Goal: Task Accomplishment & Management: Manage account settings

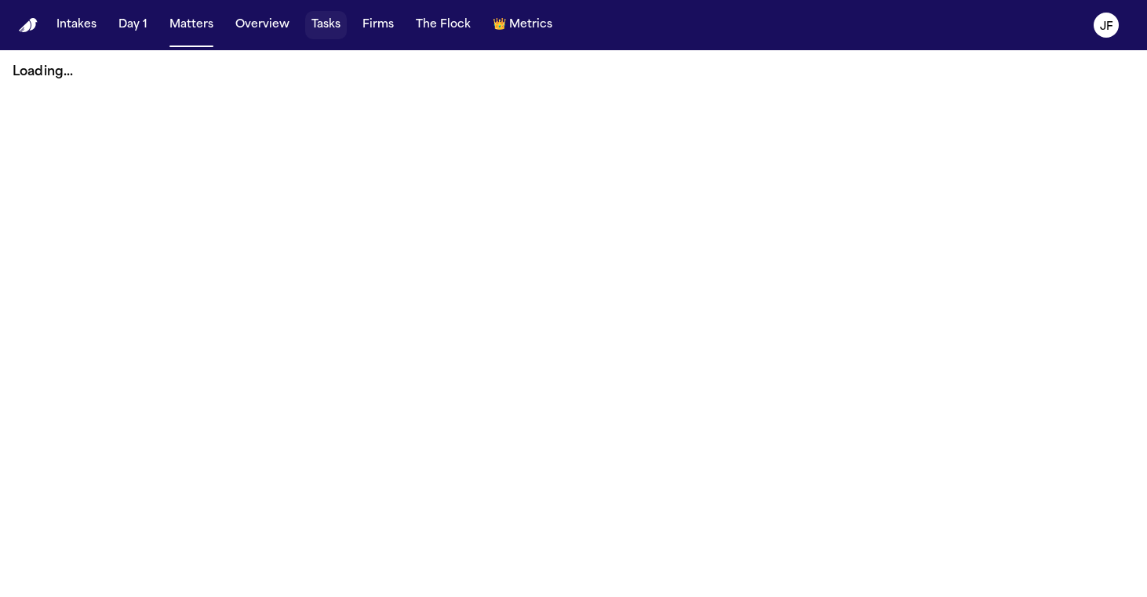
click at [338, 27] on button "Tasks" at bounding box center [326, 25] width 42 height 28
click at [328, 27] on button "Tasks" at bounding box center [326, 25] width 42 height 28
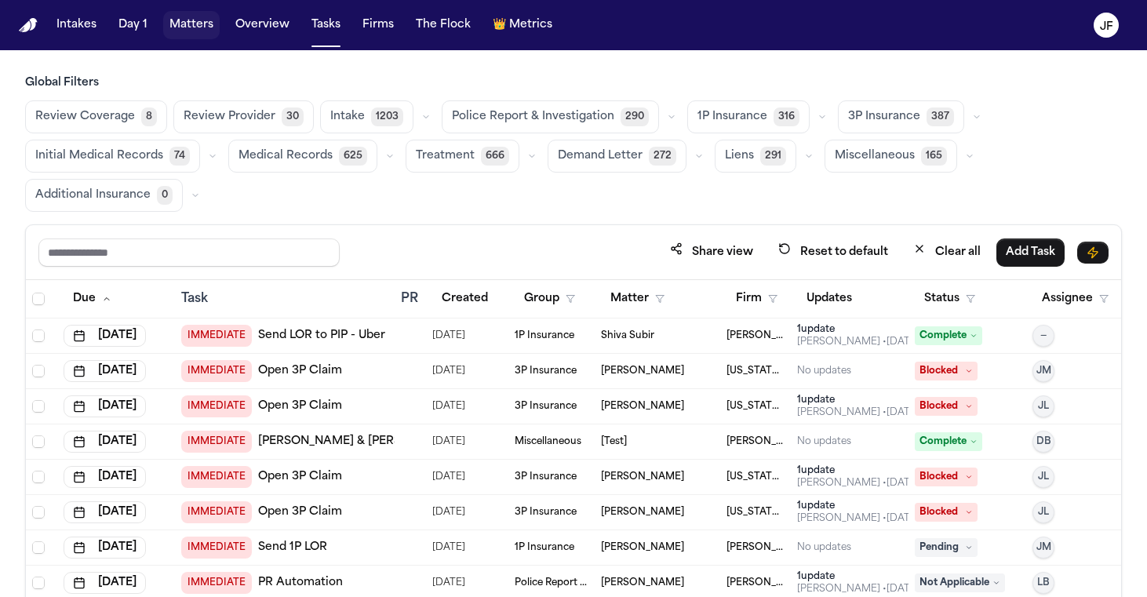
click at [191, 12] on button "Matters" at bounding box center [191, 25] width 56 height 28
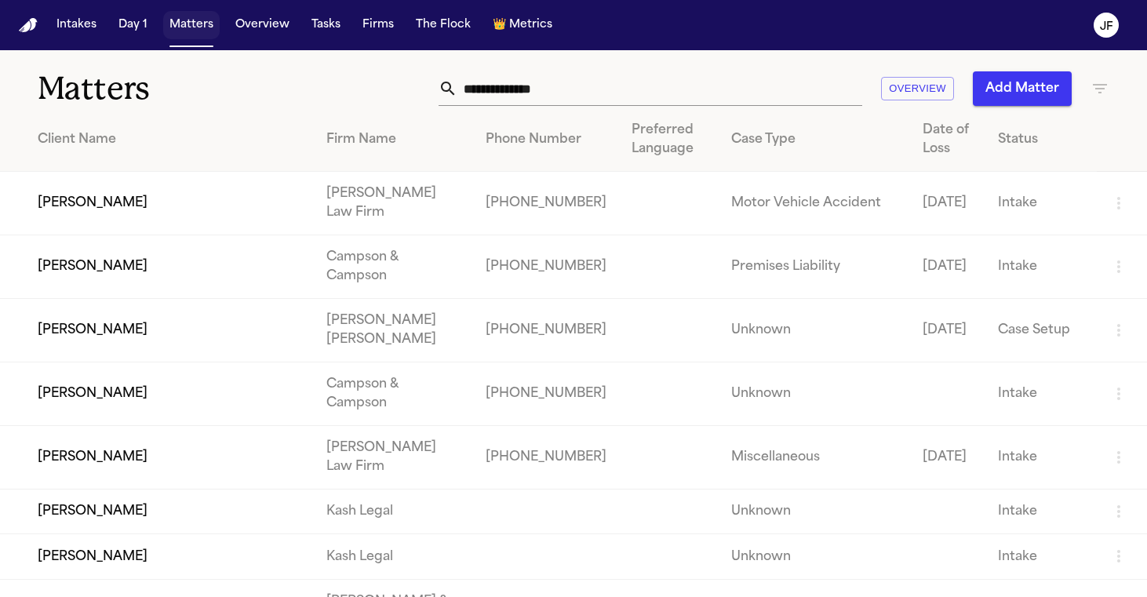
click at [191, 20] on button "Matters" at bounding box center [191, 25] width 56 height 28
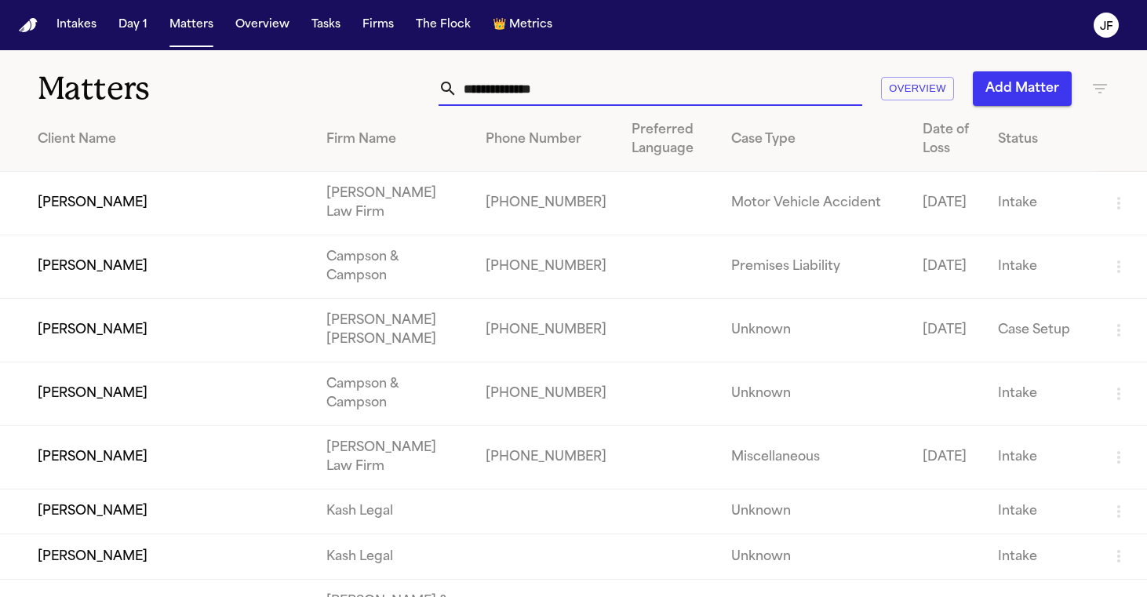
click at [573, 94] on input "text" at bounding box center [659, 88] width 405 height 35
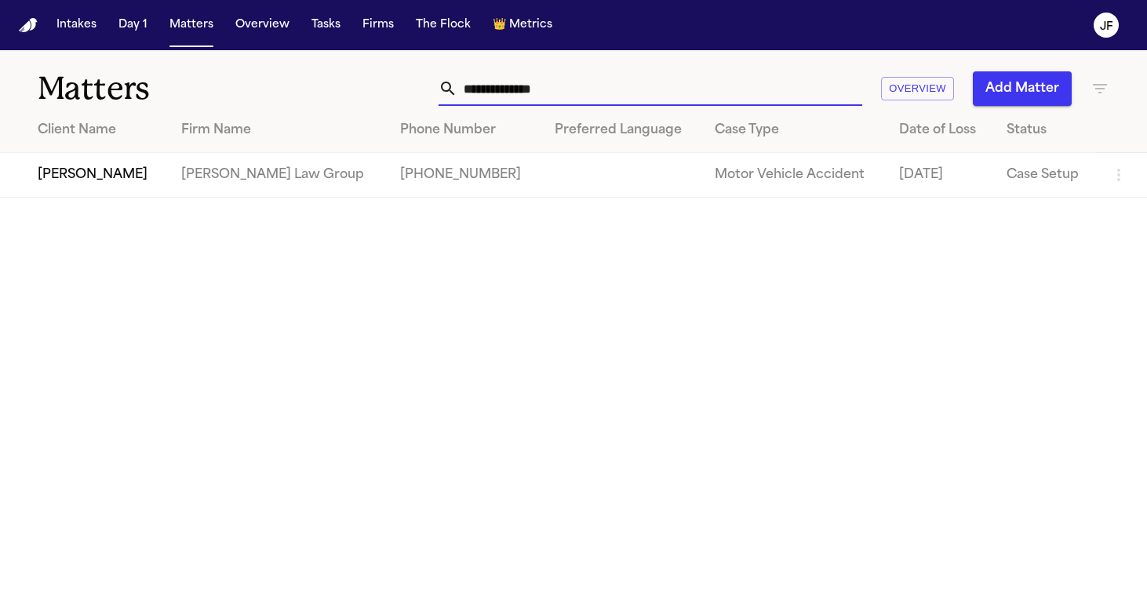
type input "**********"
click at [120, 180] on td "[PERSON_NAME]" at bounding box center [84, 175] width 169 height 45
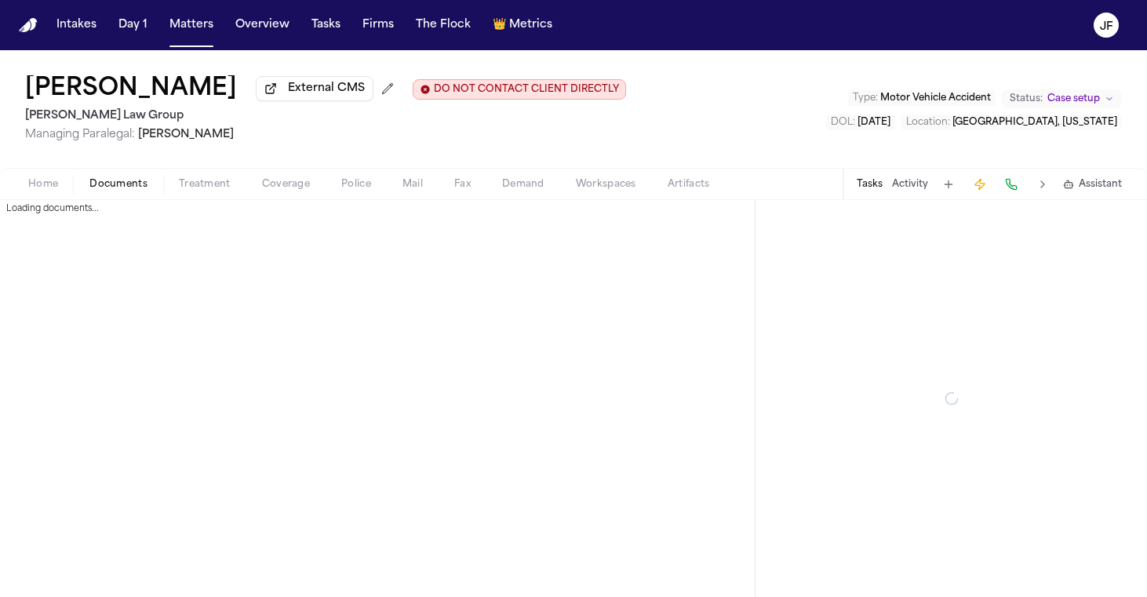
click at [120, 180] on span "Documents" at bounding box center [118, 184] width 58 height 13
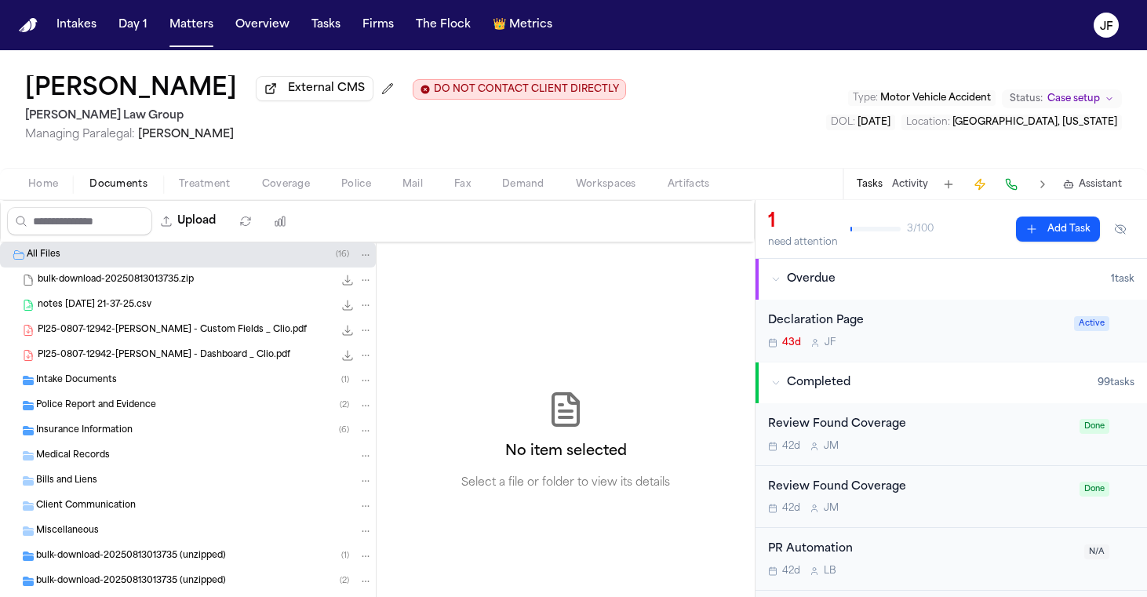
click at [119, 438] on span "Insurance Information" at bounding box center [84, 430] width 96 height 13
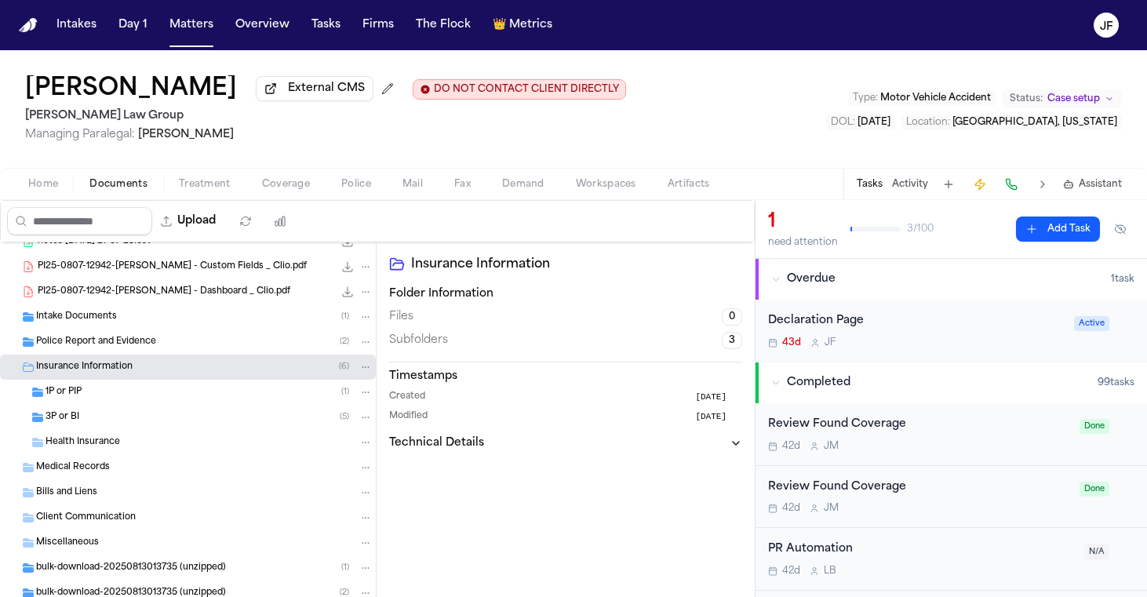
scroll to position [76, 0]
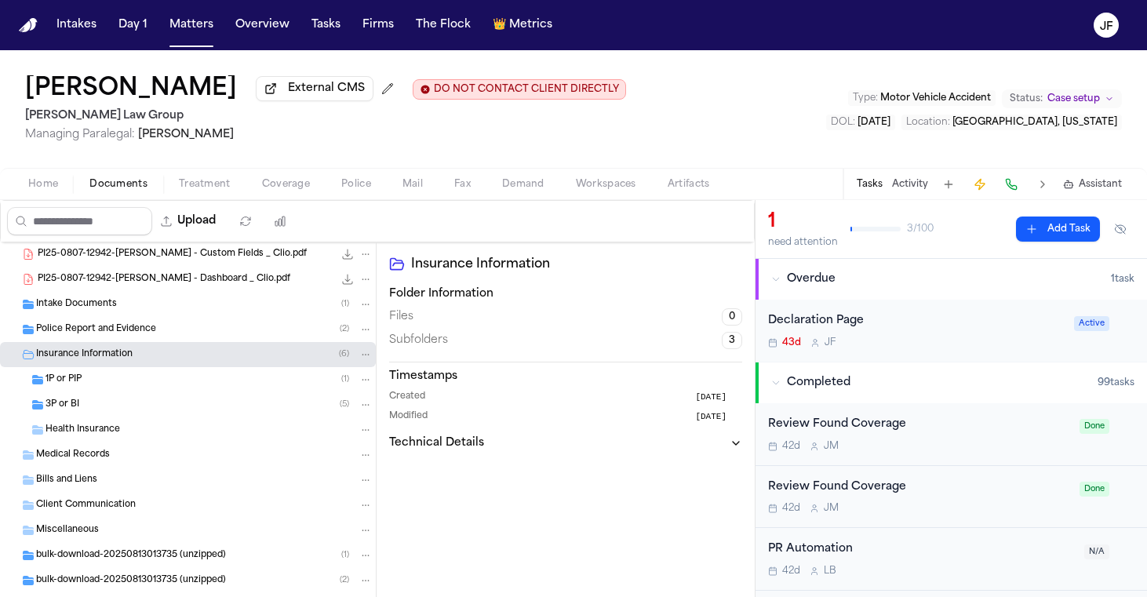
click at [144, 391] on div "1P or PIP ( 1 )" at bounding box center [188, 379] width 376 height 25
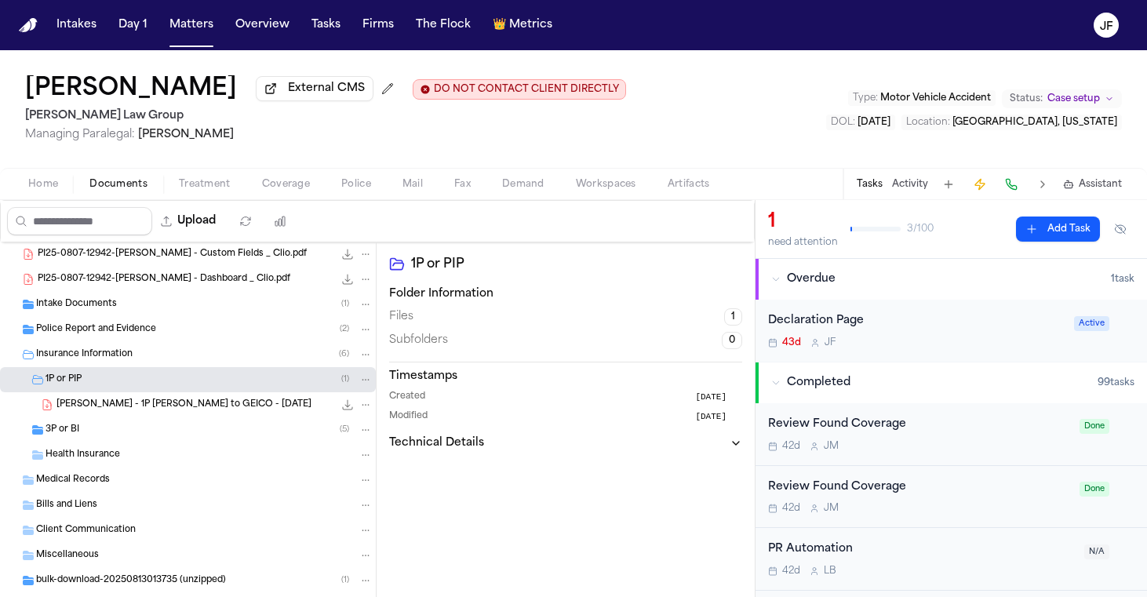
click at [139, 441] on div "3P or BI ( 5 )" at bounding box center [188, 429] width 376 height 25
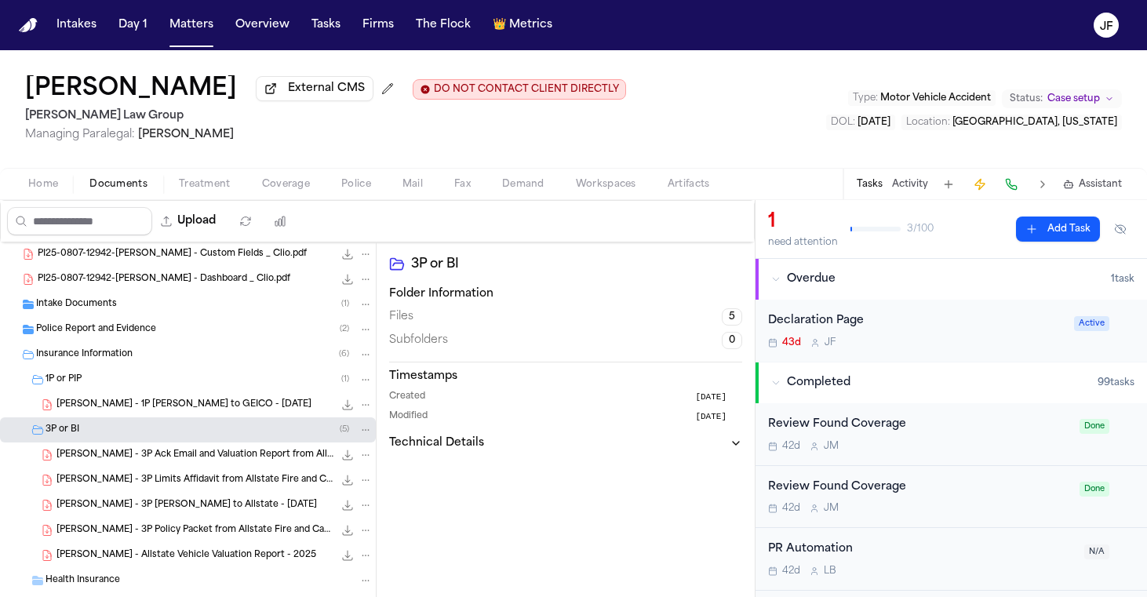
click at [166, 417] on div "J. Gaydos - 1P LOR to GEICO - 8.20.25 161.1 KB • PDF" at bounding box center [188, 404] width 376 height 25
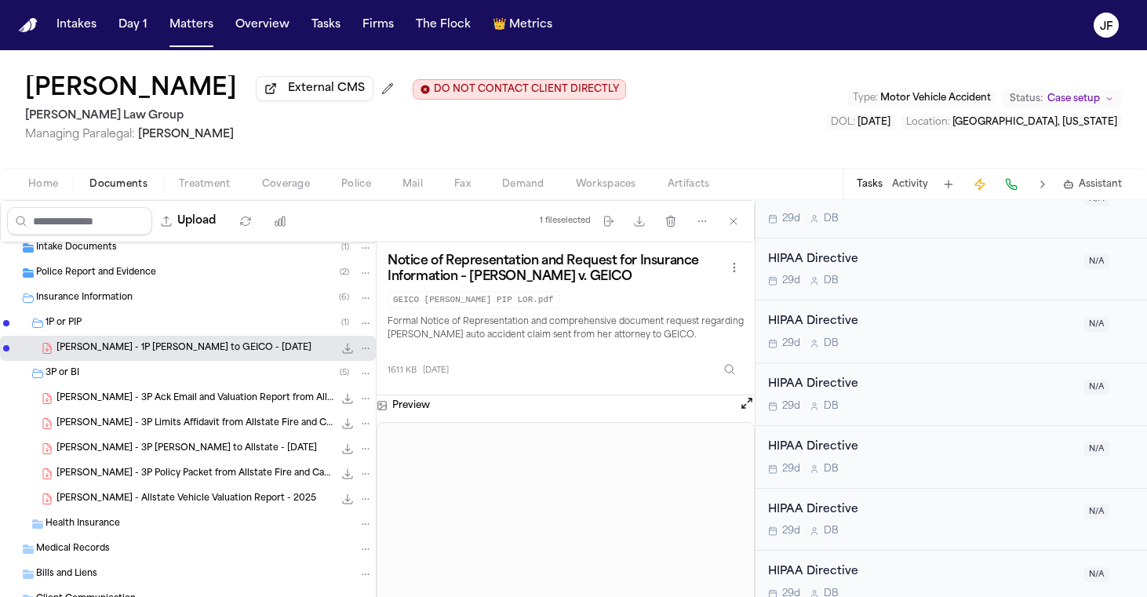
scroll to position [3253, 0]
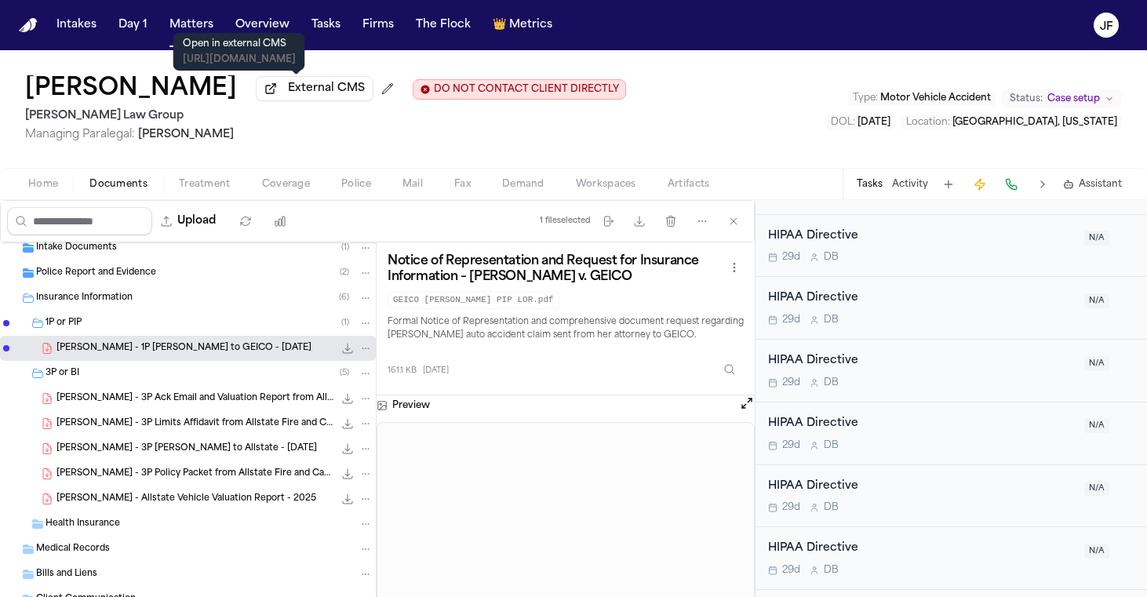
click at [267, 101] on button "External CMS" at bounding box center [315, 88] width 118 height 25
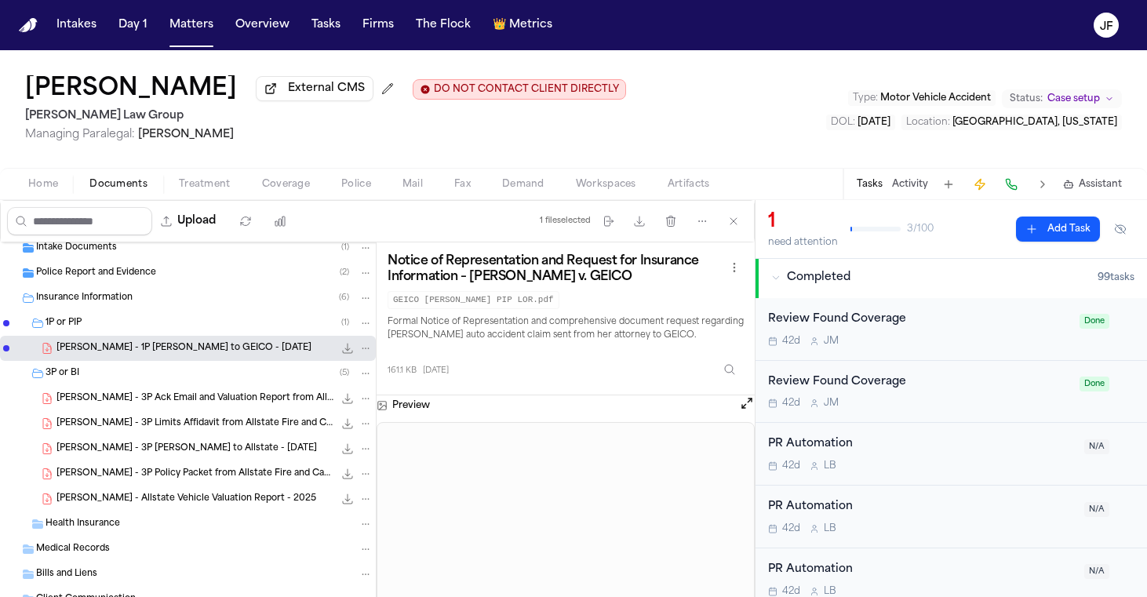
scroll to position [38, 0]
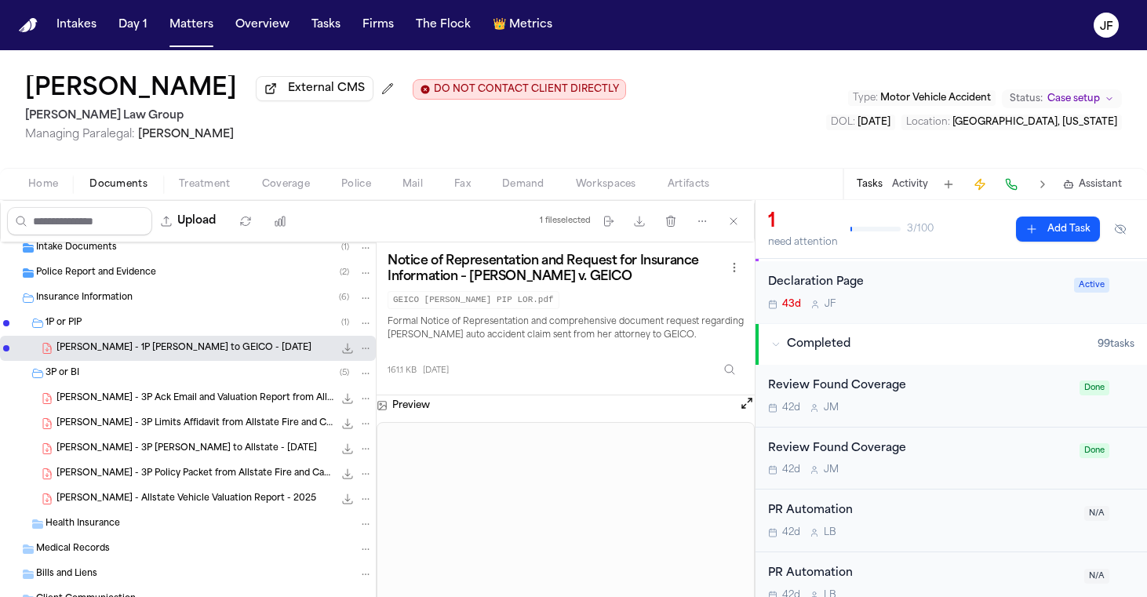
click at [797, 344] on span "Completed" at bounding box center [819, 344] width 64 height 16
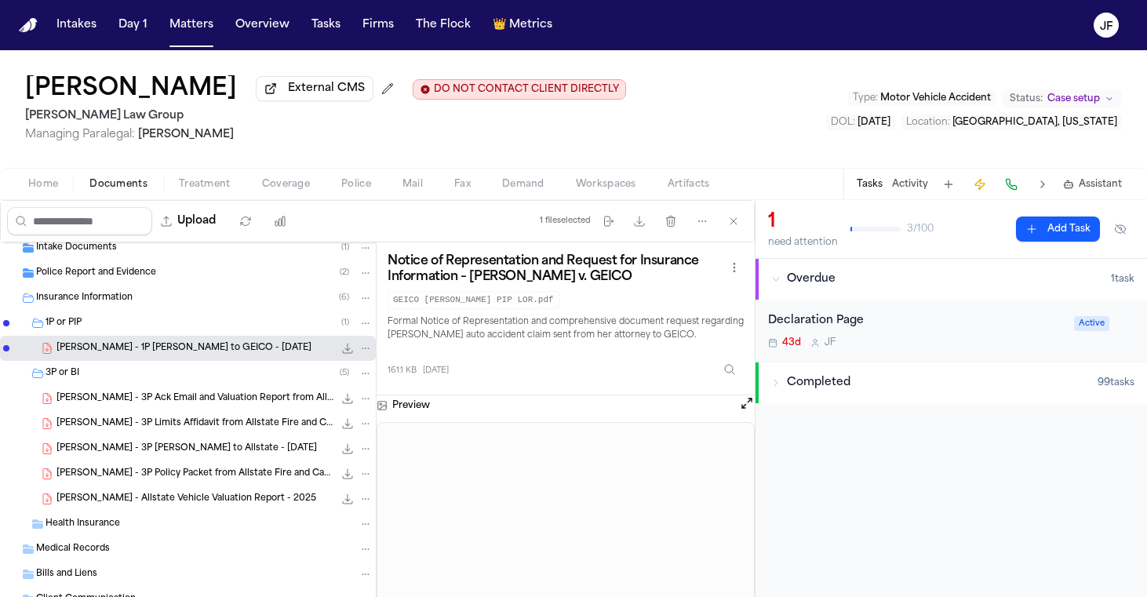
scroll to position [0, 0]
click at [835, 326] on div "Declaration Page" at bounding box center [916, 321] width 296 height 18
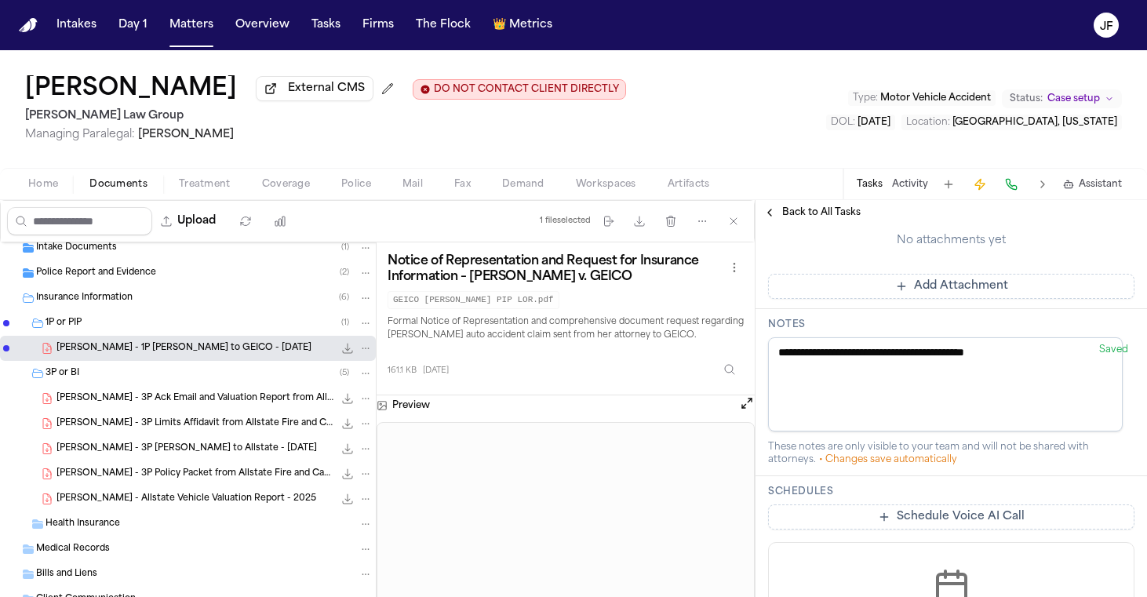
scroll to position [583, 0]
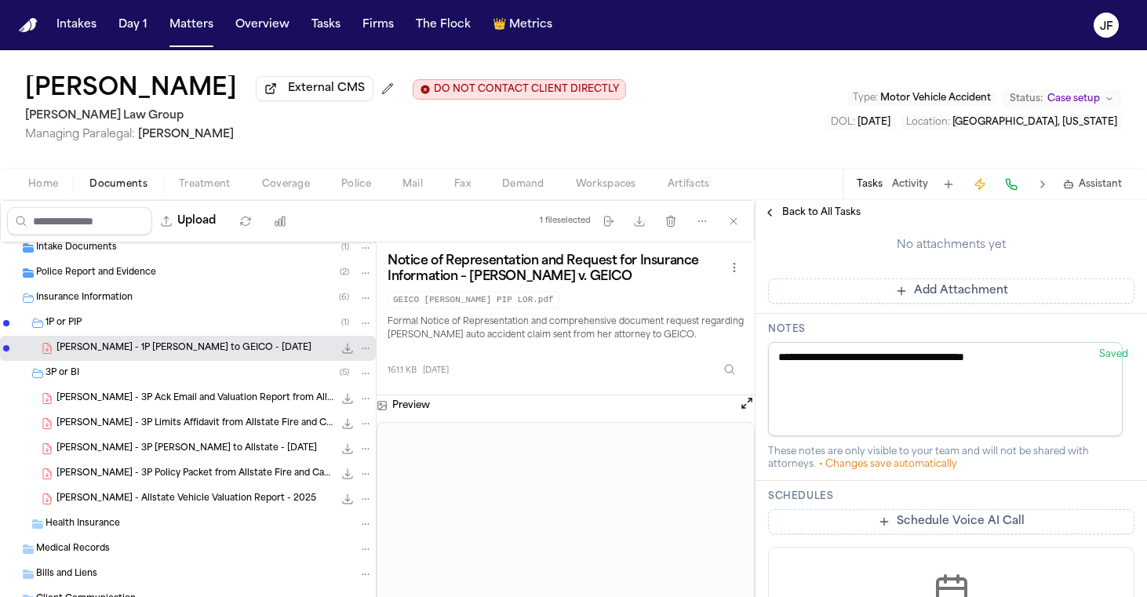
click at [792, 204] on div "Back to All Tasks" at bounding box center [950, 212] width 391 height 25
click at [793, 209] on span "Back to All Tasks" at bounding box center [821, 212] width 78 height 13
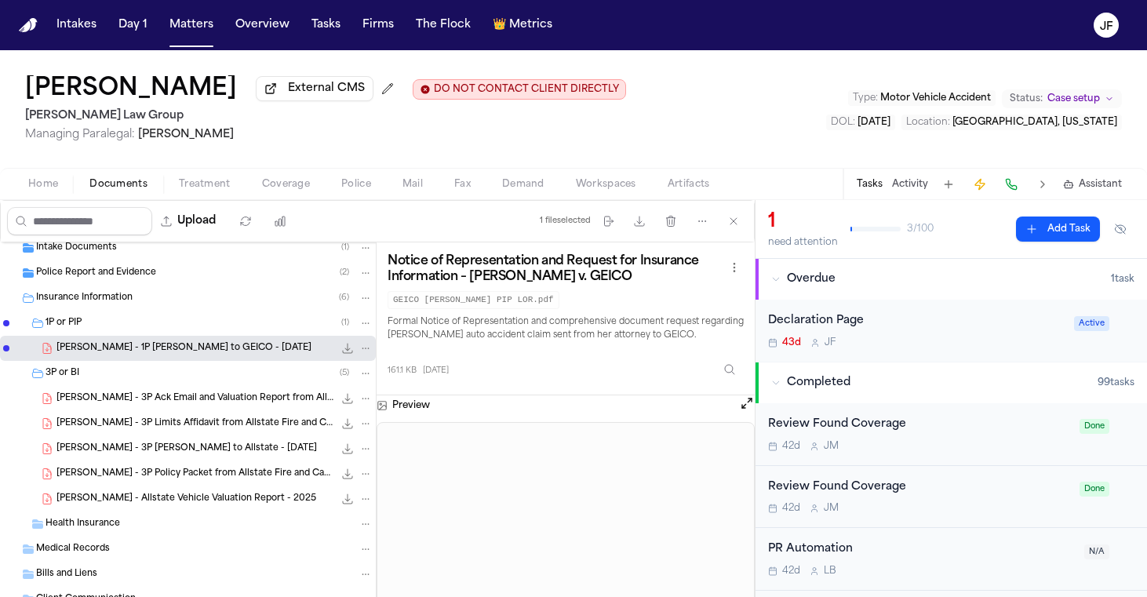
click at [815, 5] on nav "Intakes Day 1 Matters Overview Tasks Firms The Flock 👑 Metrics JF" at bounding box center [573, 25] width 1147 height 50
click at [817, 0] on nav "Intakes Day 1 Matters Overview Tasks Firms The Flock 👑 Metrics JF" at bounding box center [573, 25] width 1147 height 50
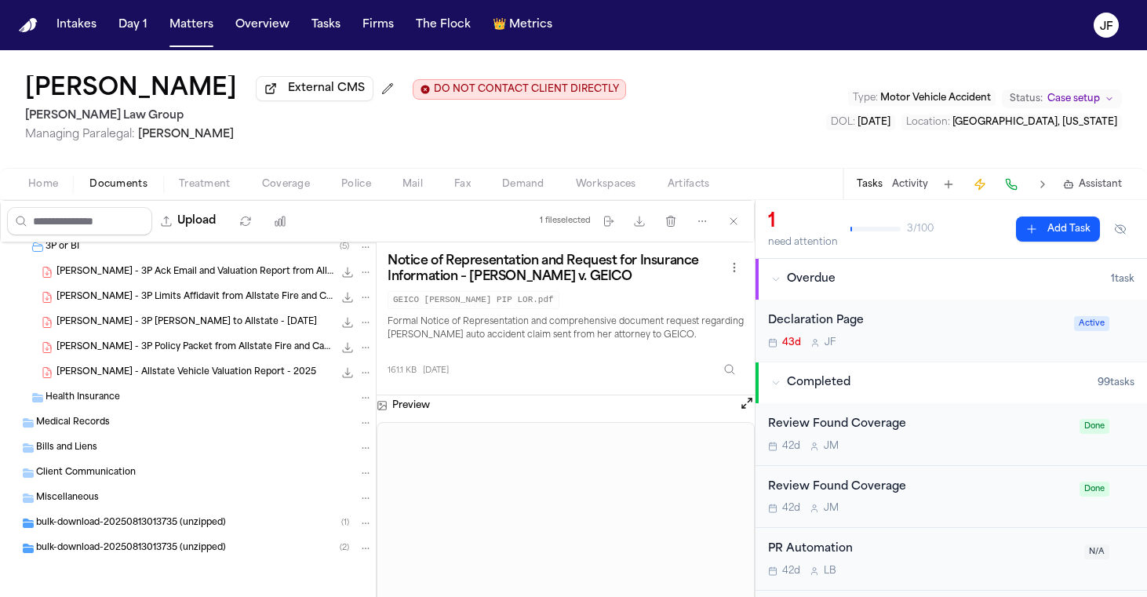
scroll to position [262, 0]
click at [278, 186] on span "Coverage" at bounding box center [286, 184] width 48 height 13
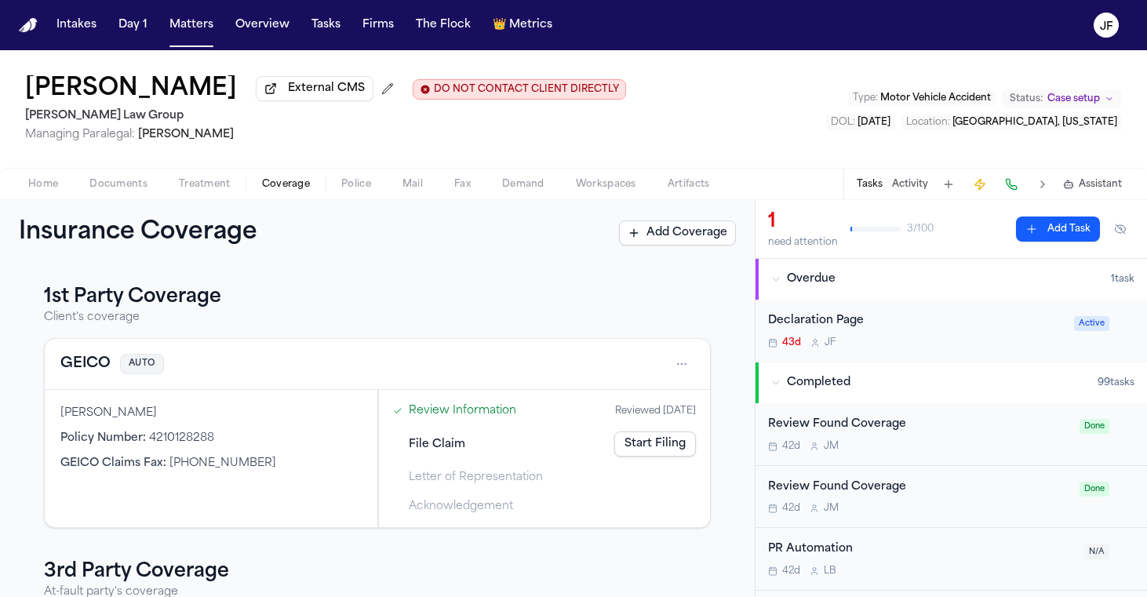
click at [72, 374] on button "GEICO" at bounding box center [85, 364] width 50 height 22
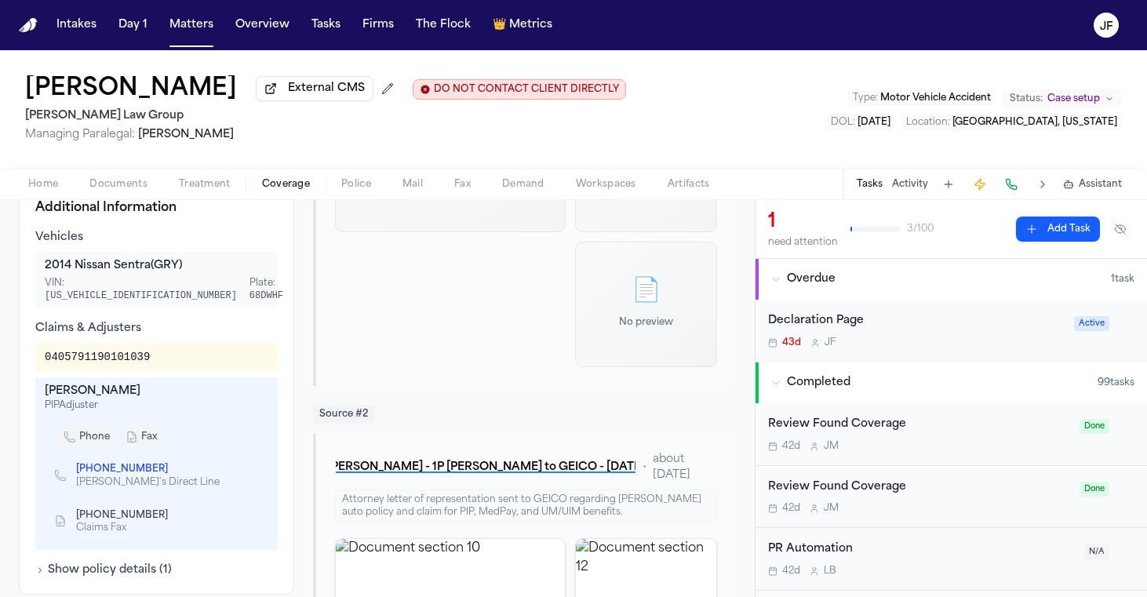
scroll to position [355, 0]
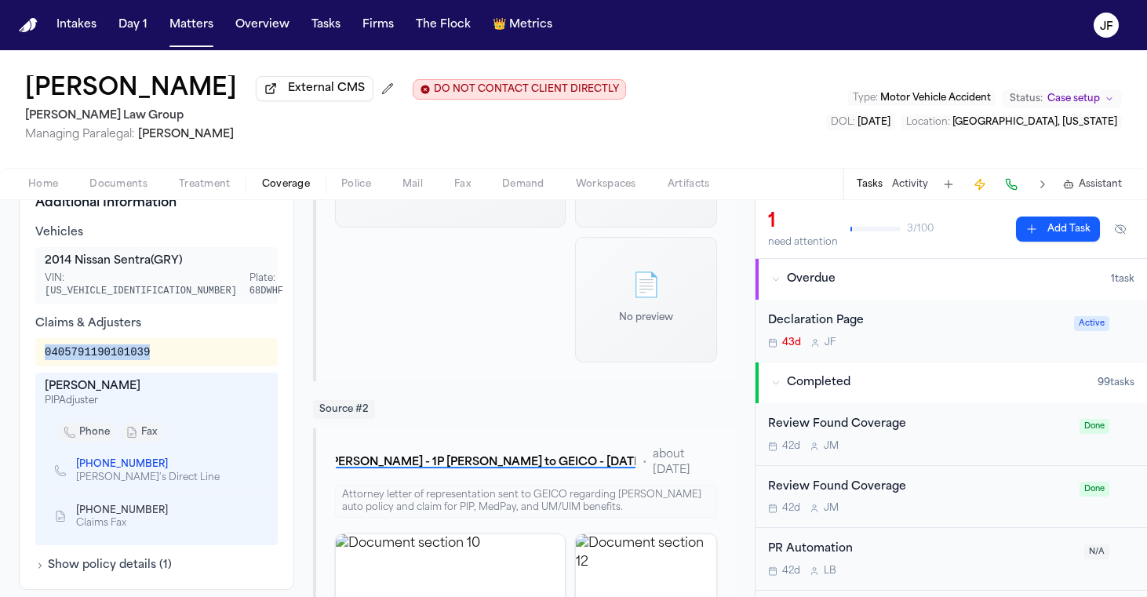
drag, startPoint x: 44, startPoint y: 346, endPoint x: 167, endPoint y: 345, distance: 123.1
click at [167, 345] on div "0405791190101039" at bounding box center [156, 352] width 242 height 28
click at [40, 353] on div "0405791190101039" at bounding box center [156, 352] width 242 height 28
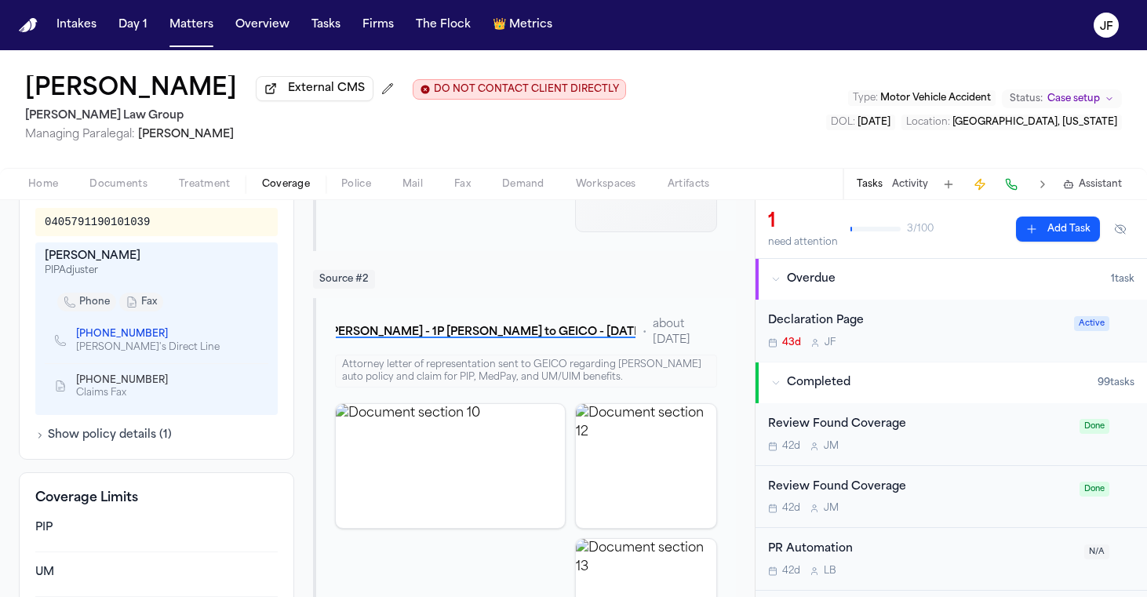
scroll to position [456, 0]
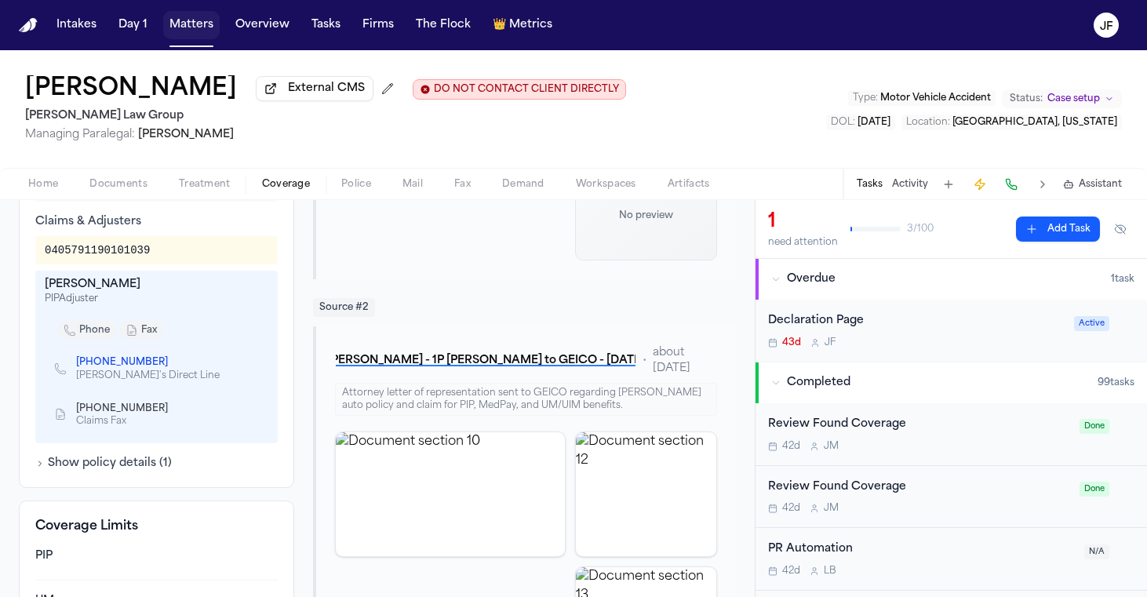
click at [192, 31] on button "Matters" at bounding box center [191, 25] width 56 height 28
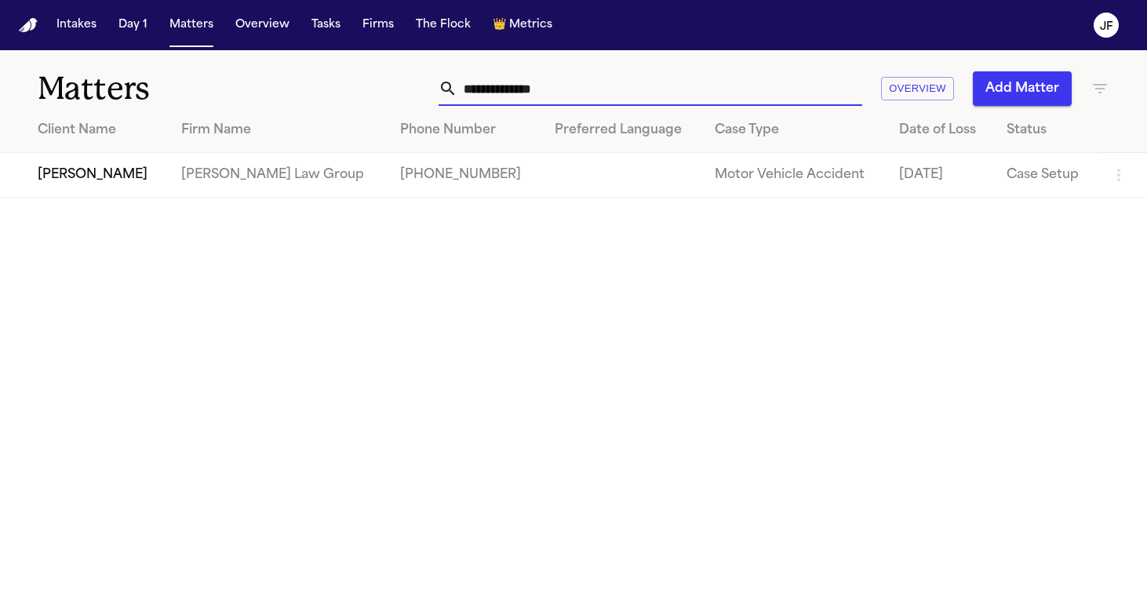
drag, startPoint x: 574, startPoint y: 86, endPoint x: 14, endPoint y: 21, distance: 563.8
click at [14, 21] on div "**********" at bounding box center [573, 298] width 1147 height 597
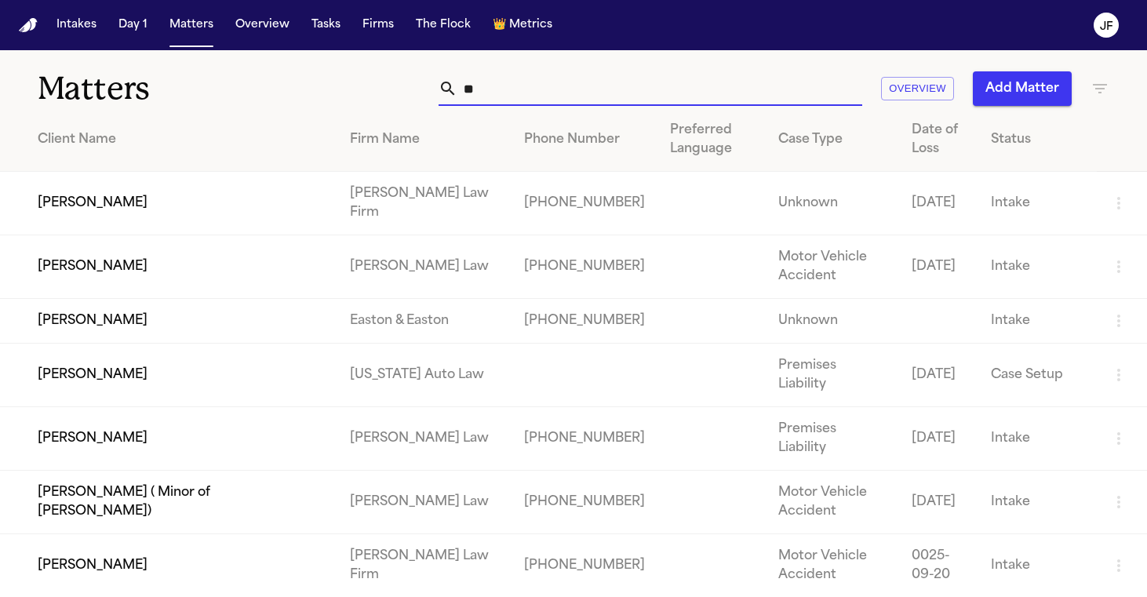
type input "*"
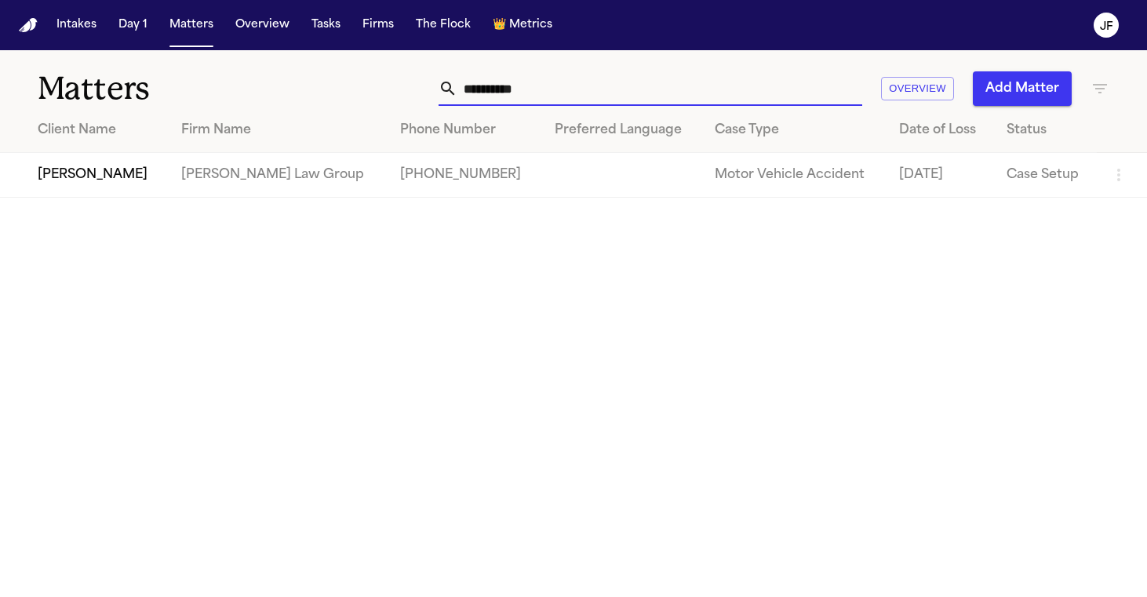
type input "**********"
click at [90, 179] on td "[PERSON_NAME]" at bounding box center [84, 175] width 169 height 45
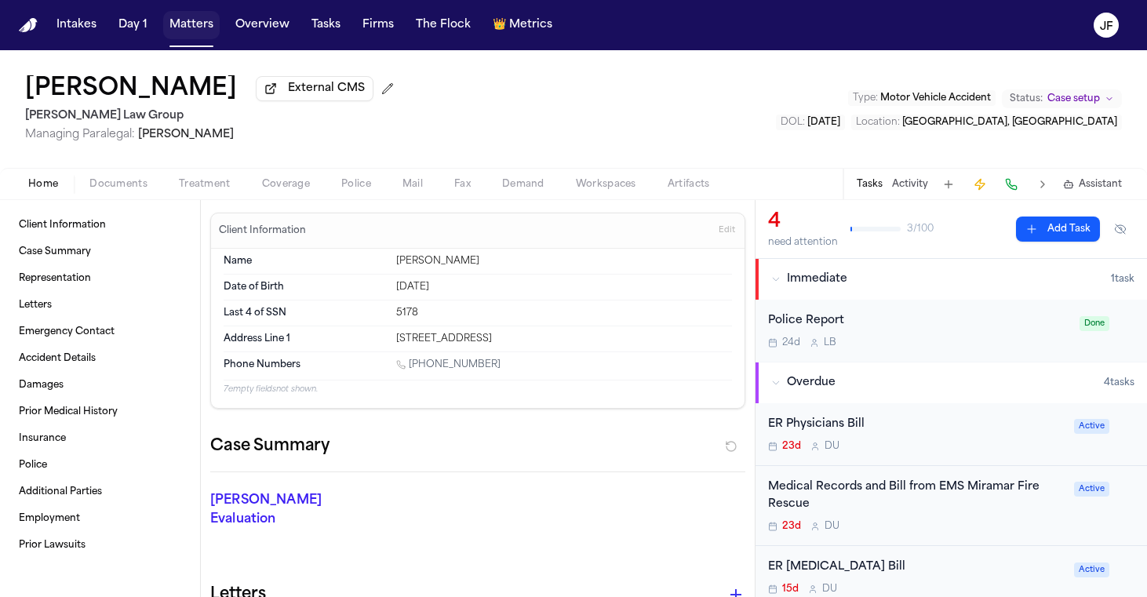
click at [164, 31] on button "Matters" at bounding box center [191, 25] width 56 height 28
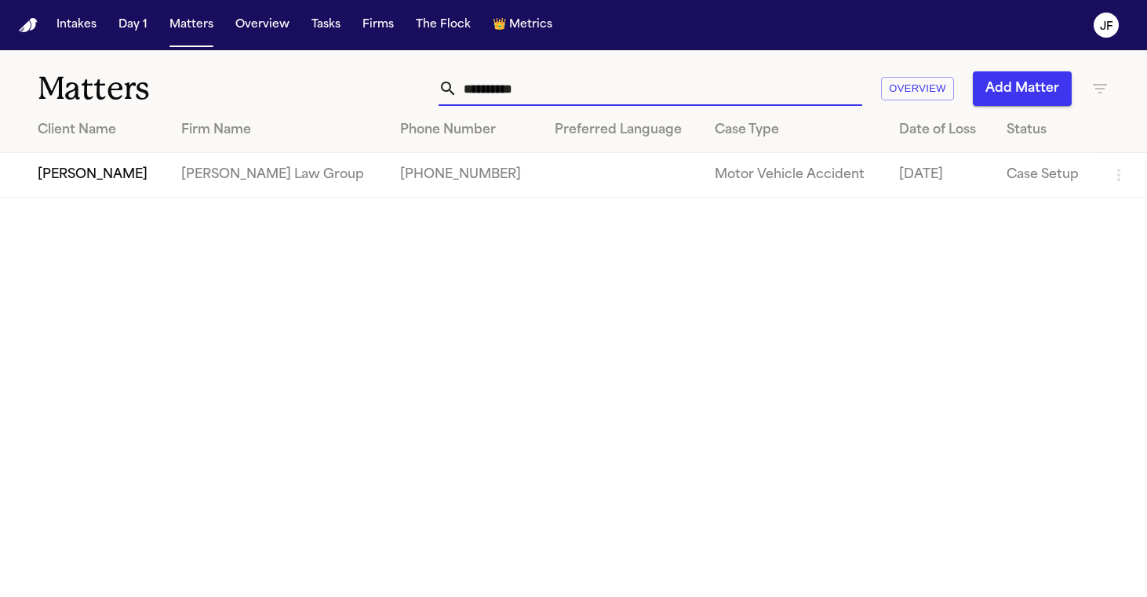
drag, startPoint x: 609, startPoint y: 97, endPoint x: 415, endPoint y: 76, distance: 194.9
click at [415, 76] on div "**********" at bounding box center [722, 88] width 774 height 35
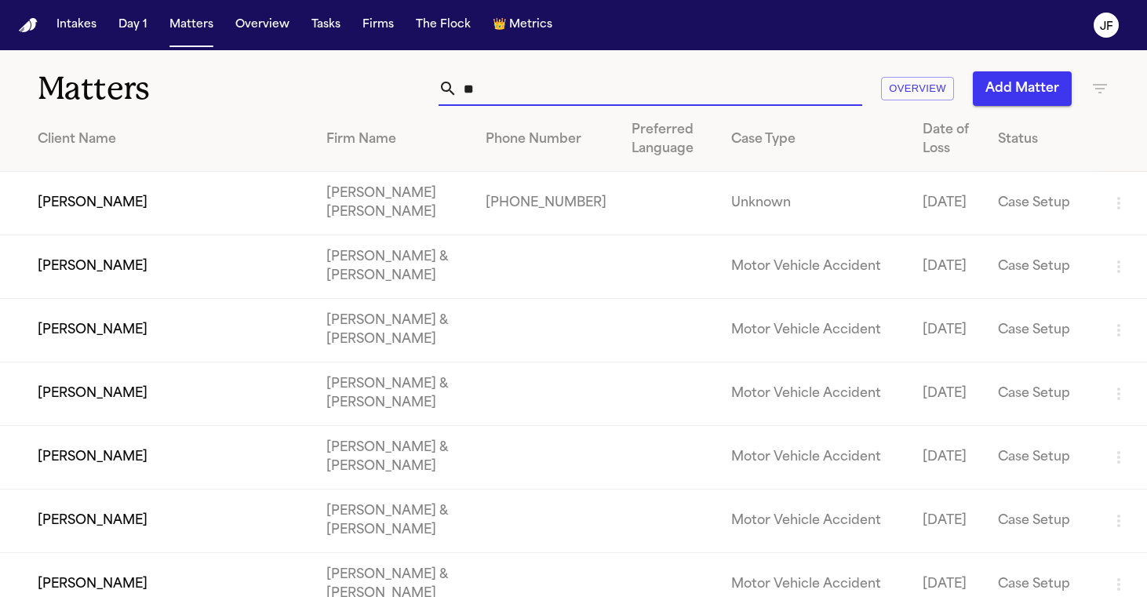
type input "*"
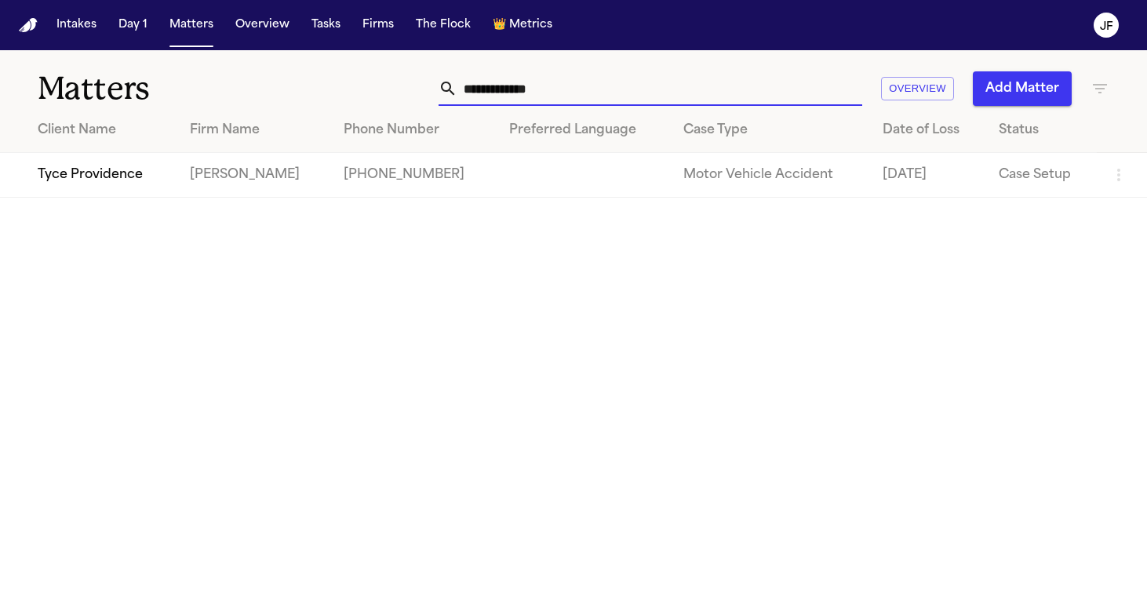
type input "**********"
click at [70, 186] on td "Tyce Providence" at bounding box center [88, 175] width 177 height 45
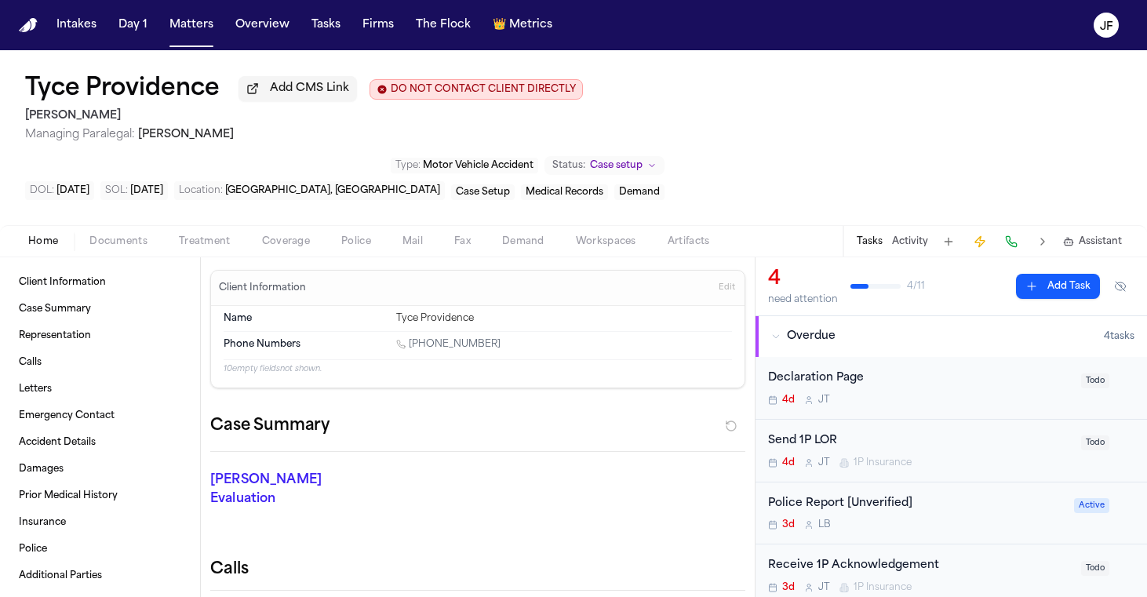
click at [111, 255] on div "Home Documents Treatment Coverage Police Mail Fax Demand Workspaces Artifacts T…" at bounding box center [573, 240] width 1147 height 31
click at [115, 256] on div "Home Documents Treatment Coverage Police Mail Fax Demand Workspaces Artifacts T…" at bounding box center [573, 240] width 1147 height 31
click at [124, 246] on span "Documents" at bounding box center [118, 241] width 58 height 13
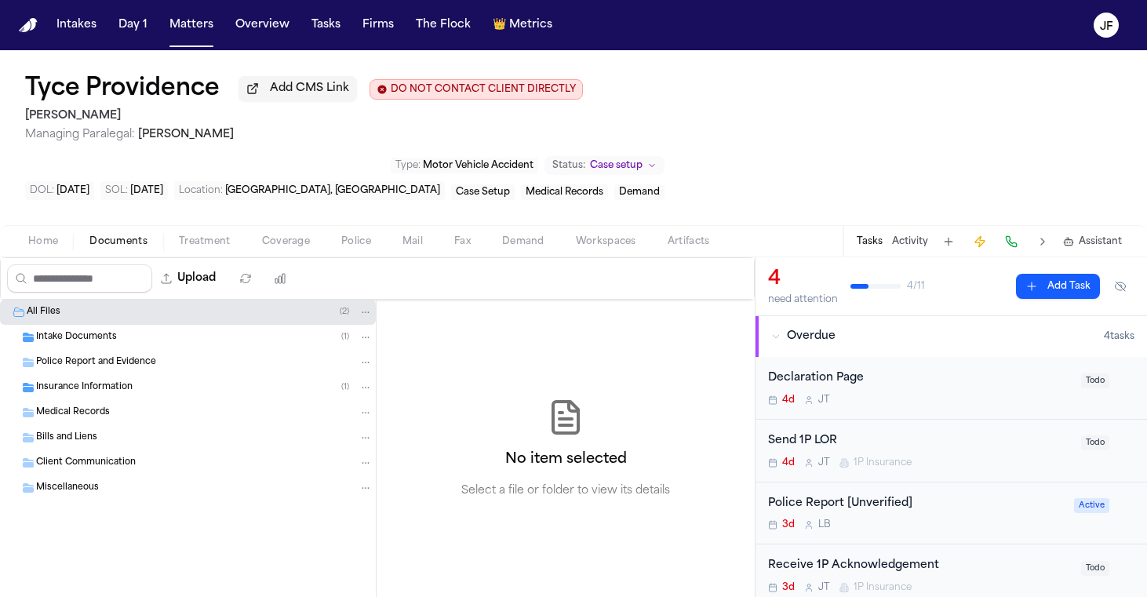
click at [78, 350] on div "Intake Documents ( 1 )" at bounding box center [188, 337] width 376 height 25
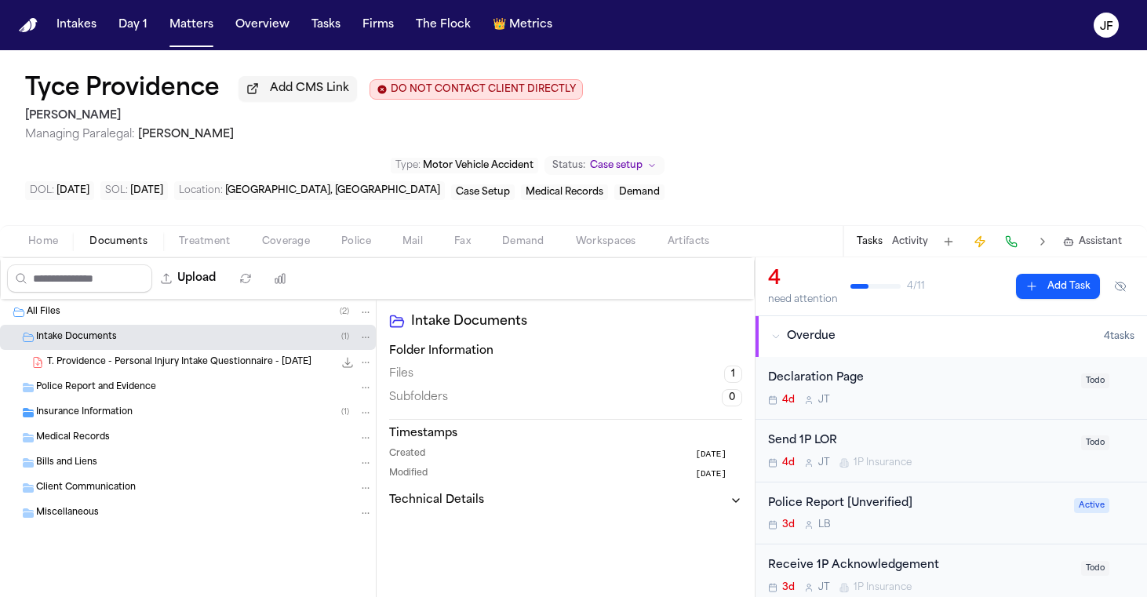
click at [78, 370] on div "T. Providence - Personal Injury Intake Questionnaire - 9.19.25 35.4 KB • PDF" at bounding box center [209, 363] width 325 height 16
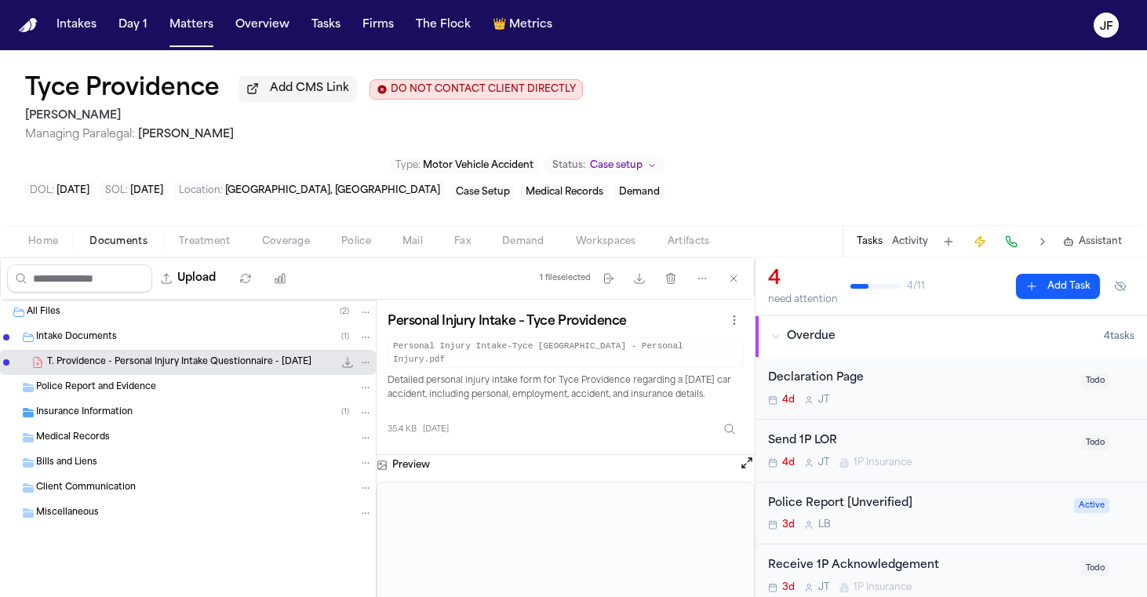
click at [97, 420] on span "Insurance Information" at bounding box center [84, 412] width 96 height 13
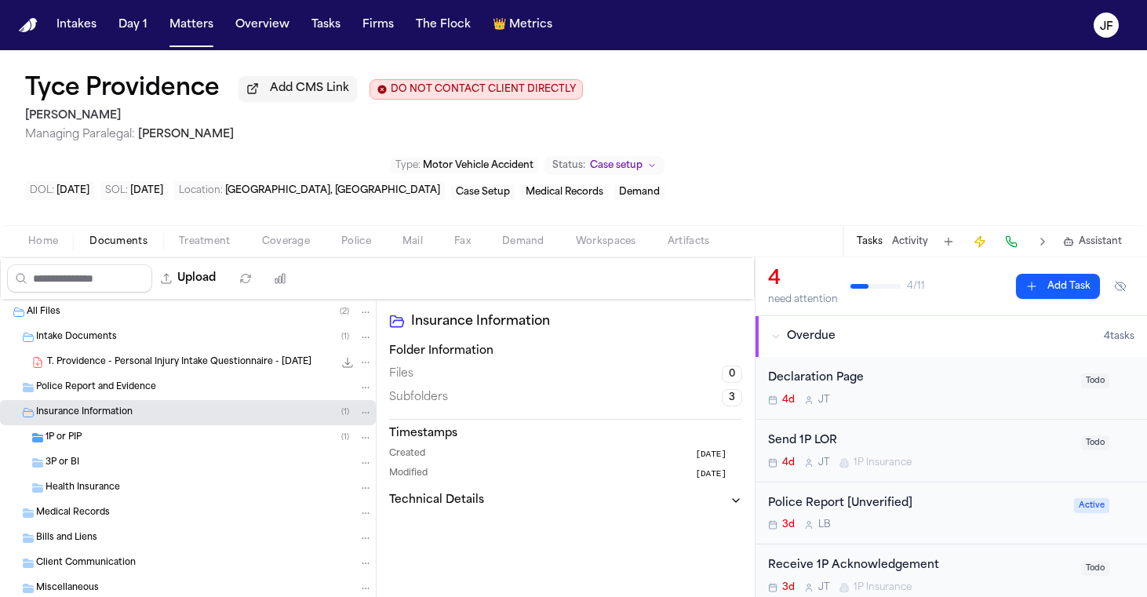
click at [110, 435] on div "1P or PIP ( 1 )" at bounding box center [208, 438] width 327 height 14
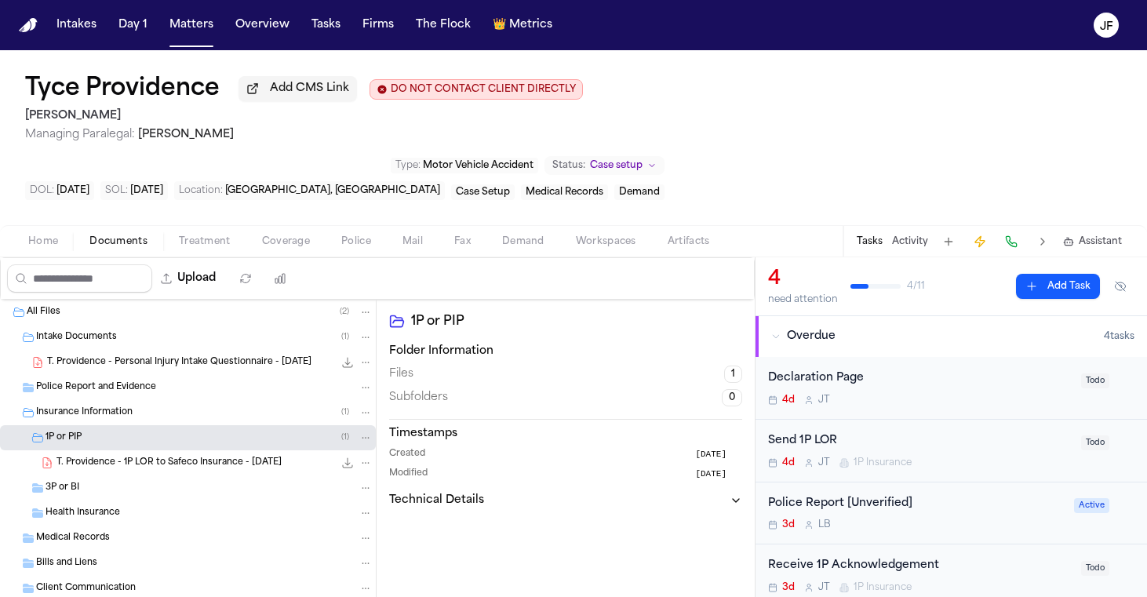
click at [118, 470] on span "T. Providence - 1P LOR to Safeco Insurance - 9.23.25" at bounding box center [168, 462] width 225 height 13
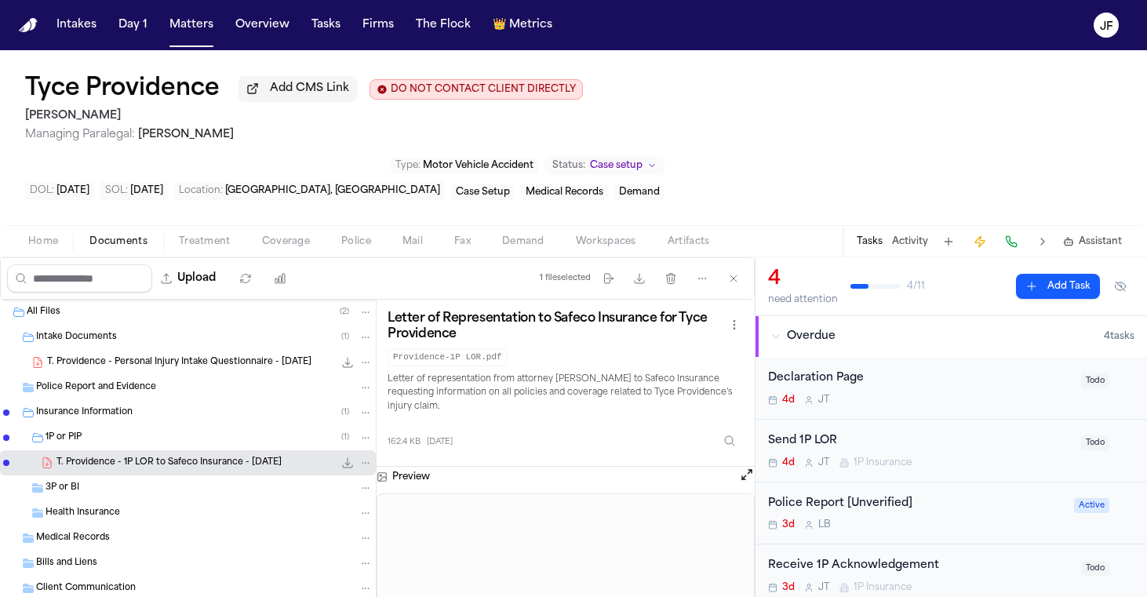
click at [156, 449] on div "1P or PIP ( 1 )" at bounding box center [188, 437] width 376 height 25
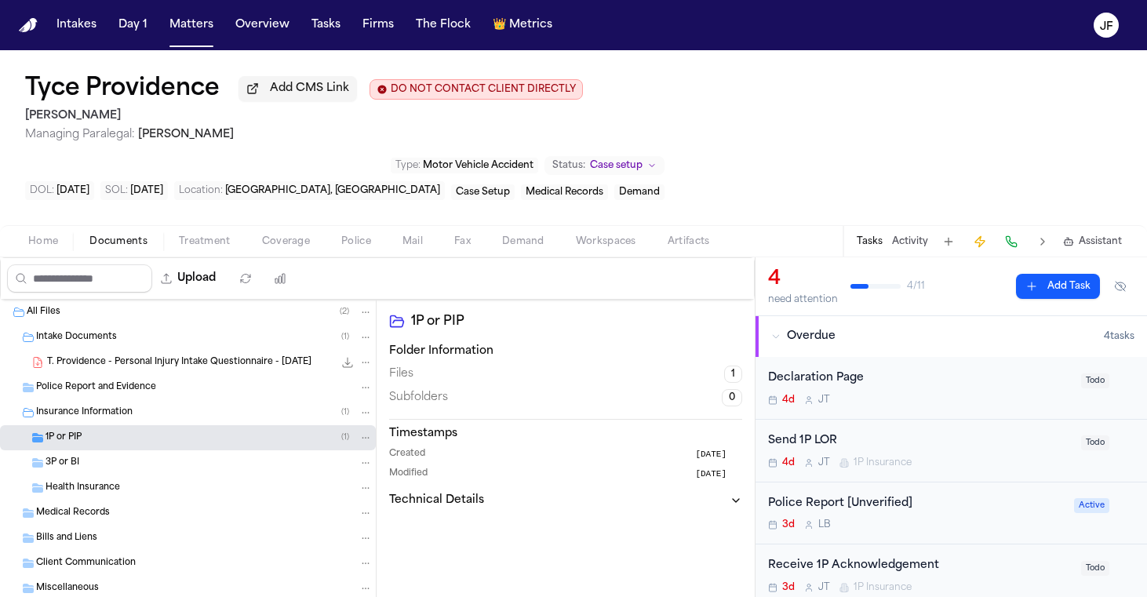
click at [156, 431] on div "1P or PIP ( 1 )" at bounding box center [188, 437] width 376 height 25
click at [202, 355] on div "T. Providence - Personal Injury Intake Questionnaire - 9.19.25 35.4 KB • PDF" at bounding box center [188, 362] width 376 height 25
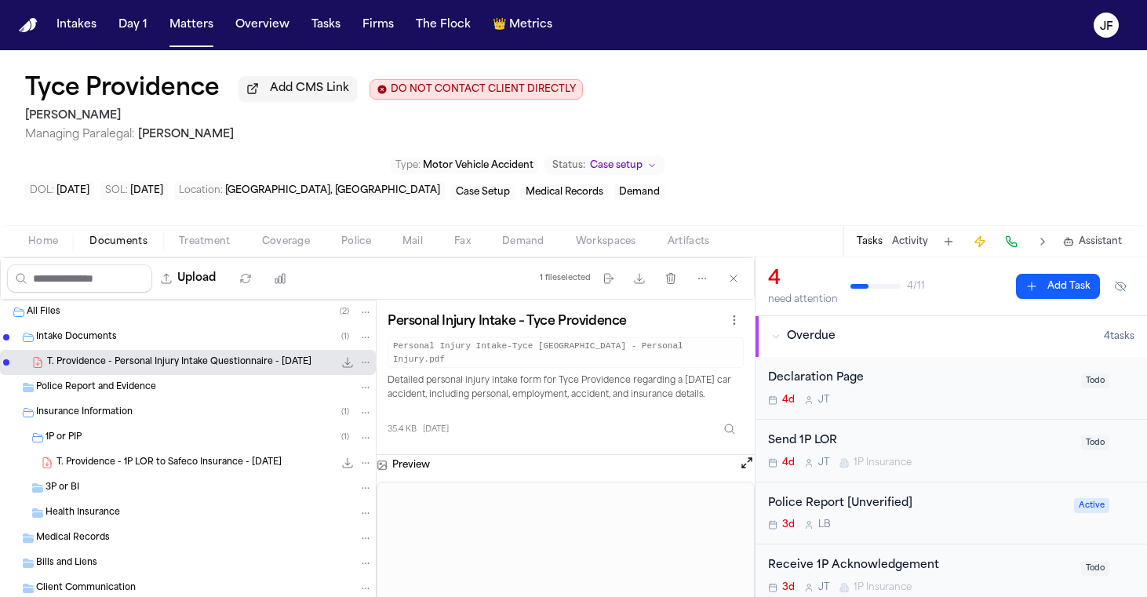
click at [333, 358] on div "T. Providence - Personal Injury Intake Questionnaire - 9.19.25 35.4 KB • PDF" at bounding box center [188, 362] width 376 height 25
click at [343, 368] on icon "File: T. Providence - Personal Injury Intake Questionnaire - 9.19.25" at bounding box center [348, 363] width 10 height 10
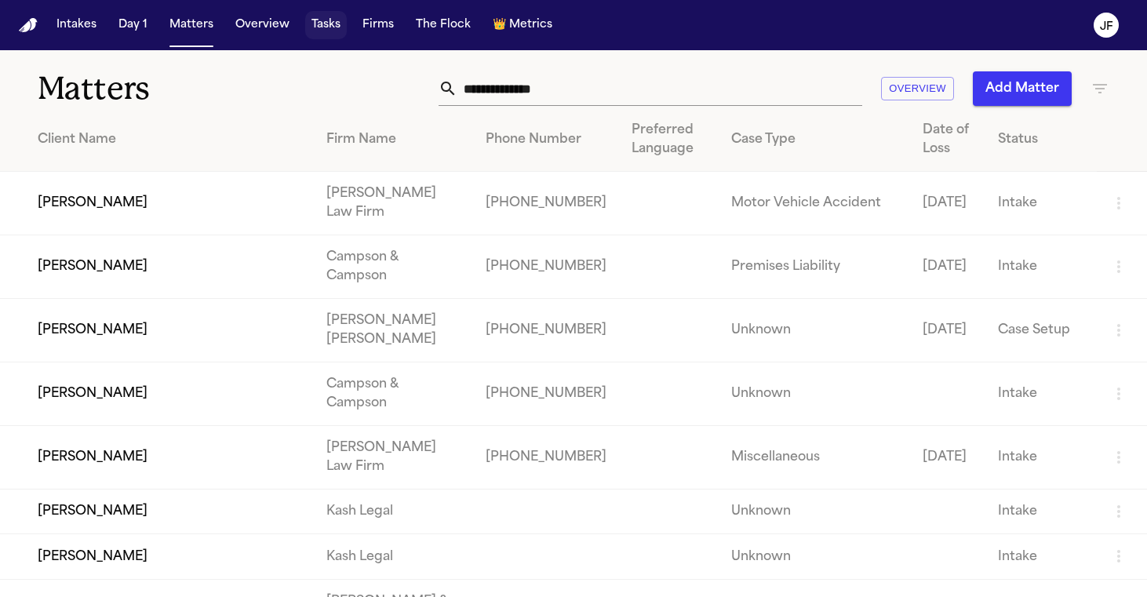
click at [330, 27] on button "Tasks" at bounding box center [326, 25] width 42 height 28
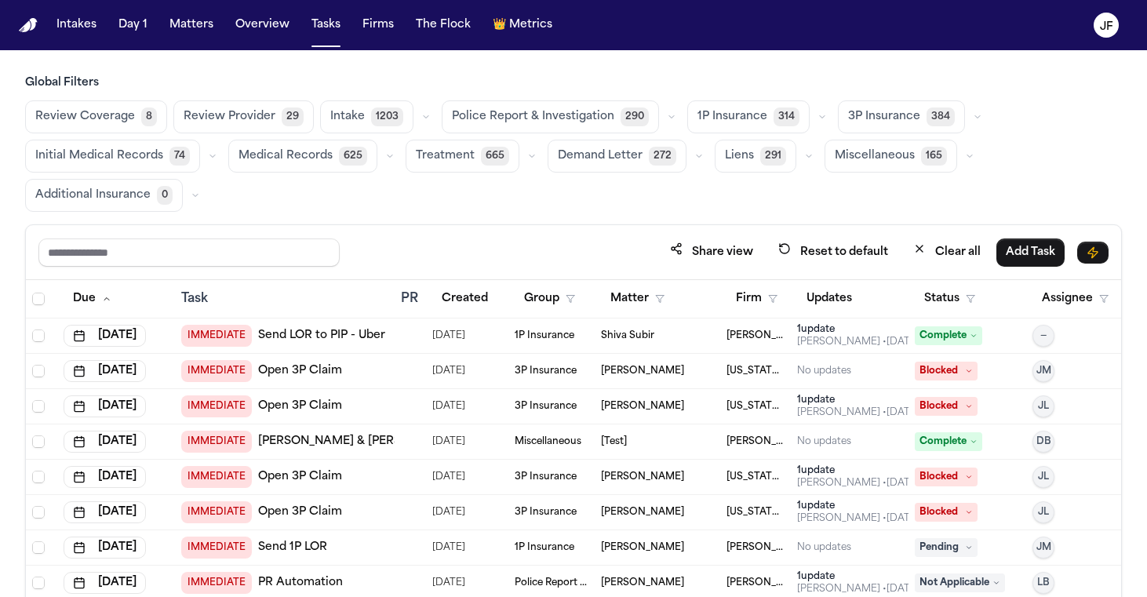
click at [973, 121] on icon "button" at bounding box center [977, 116] width 9 height 9
click at [927, 209] on button "LOR Acknowledgement 269" at bounding box center [915, 225] width 155 height 44
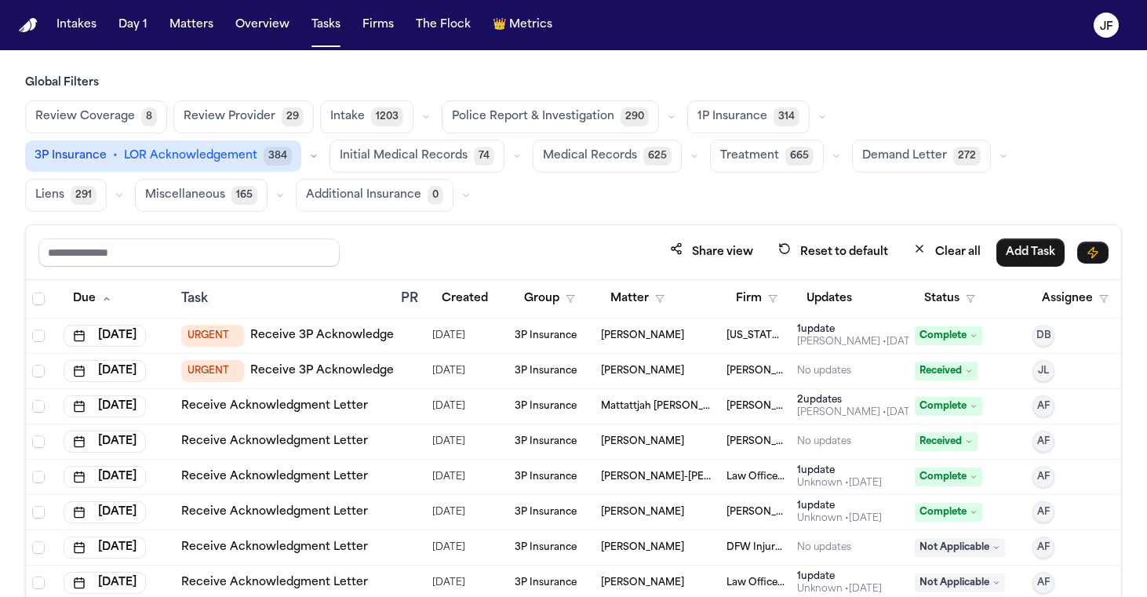
click at [813, 124] on button "button" at bounding box center [822, 116] width 19 height 19
click at [662, 225] on div "Share view Reset to default Clear all Add Task" at bounding box center [573, 252] width 1095 height 55
click at [750, 285] on button "Firm" at bounding box center [756, 299] width 60 height 28
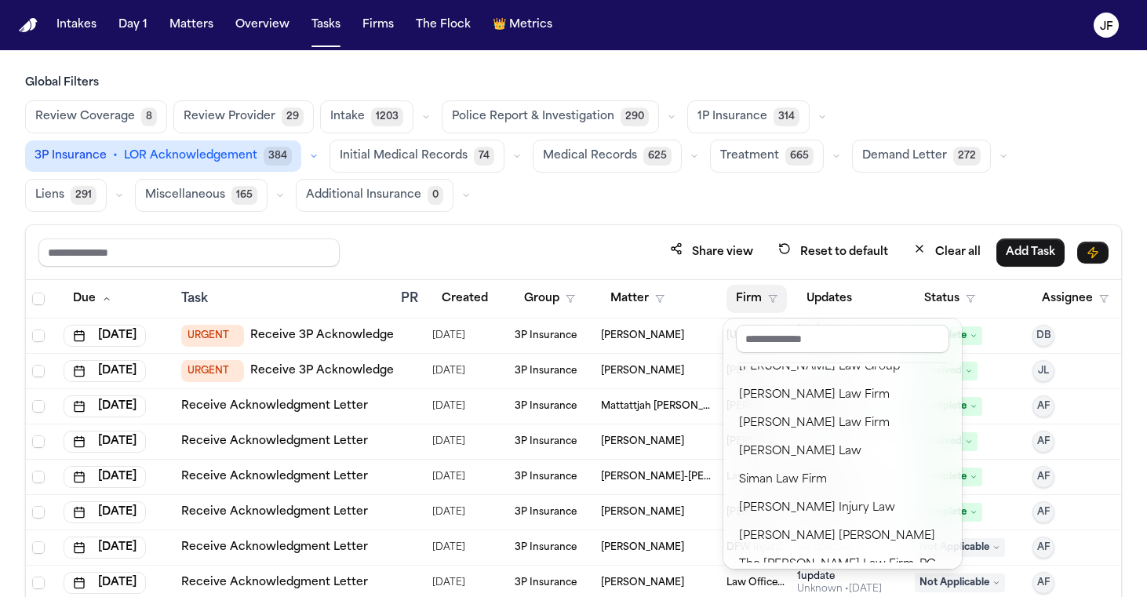
scroll to position [1505, 0]
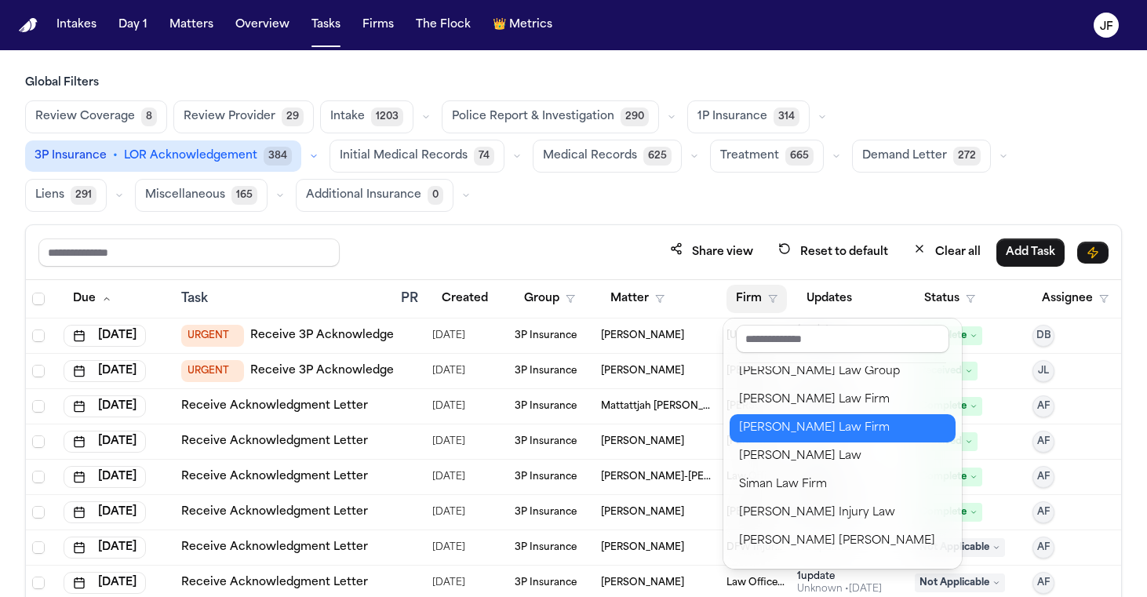
click at [784, 442] on button "[PERSON_NAME] Law Firm" at bounding box center [842, 428] width 226 height 28
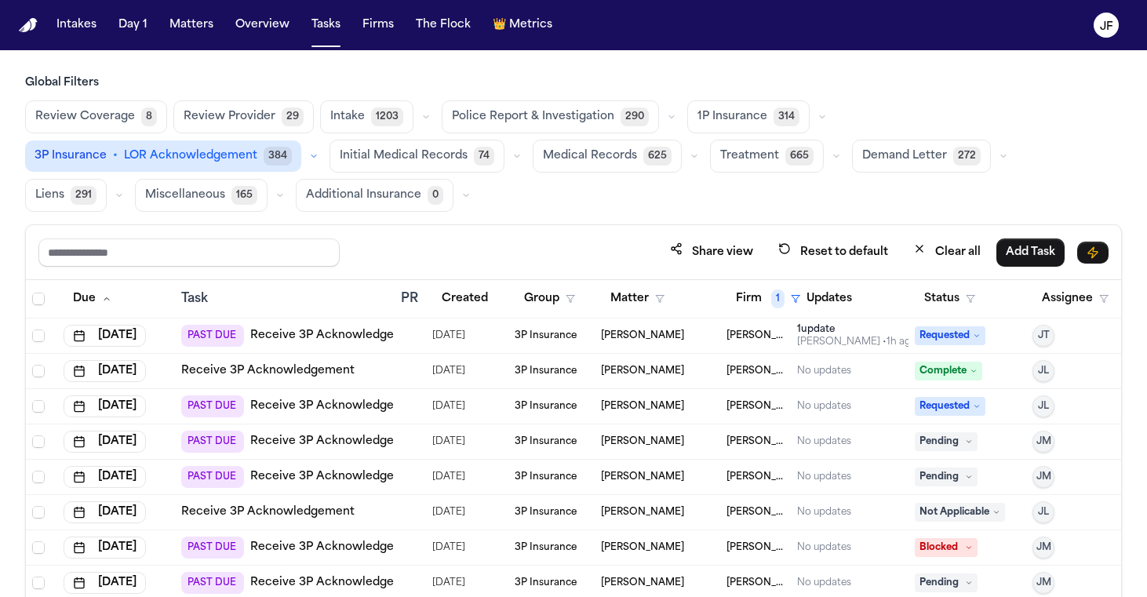
click at [588, 204] on div "Review Coverage 8 Review Provider 29 Intake 1203 Police Report & Investigation …" at bounding box center [573, 155] width 1096 height 111
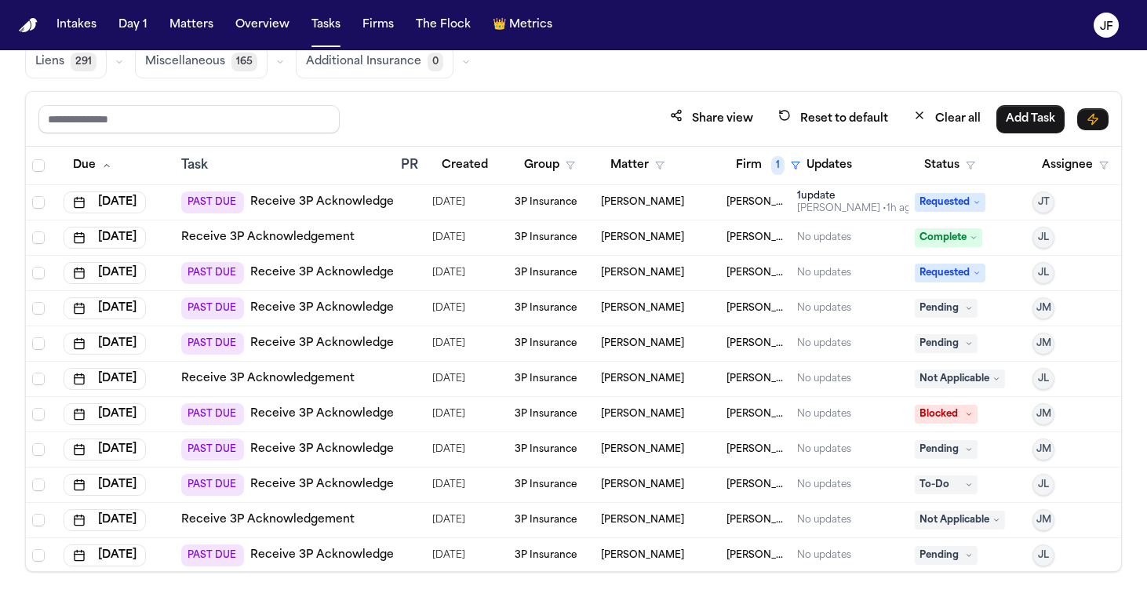
scroll to position [133, 0]
click at [951, 162] on button "Status" at bounding box center [950, 166] width 70 height 28
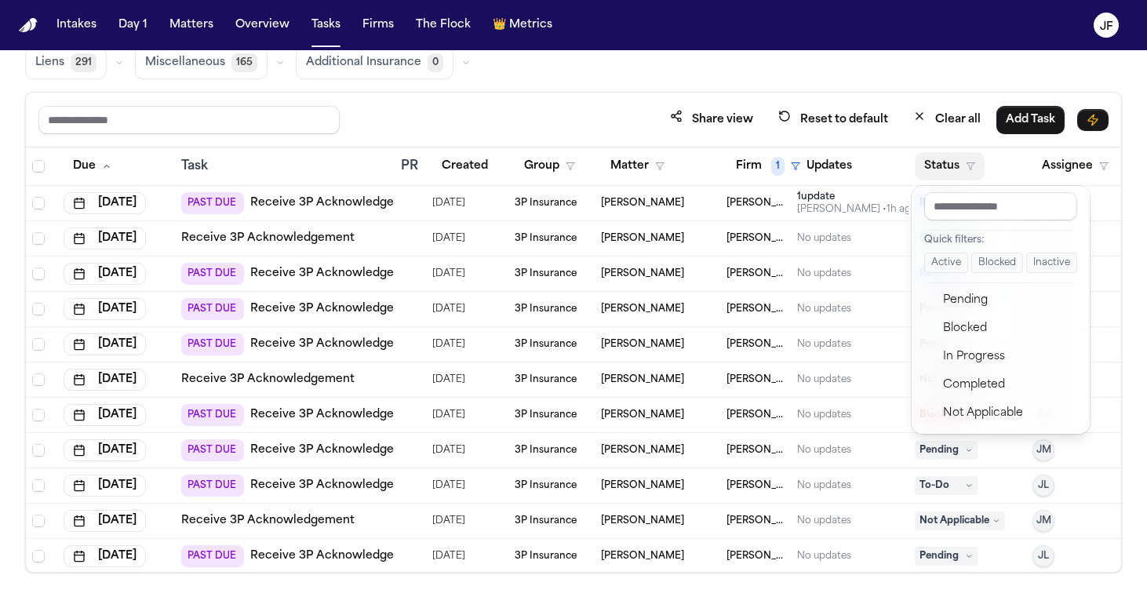
click at [948, 270] on button "Active" at bounding box center [946, 263] width 44 height 20
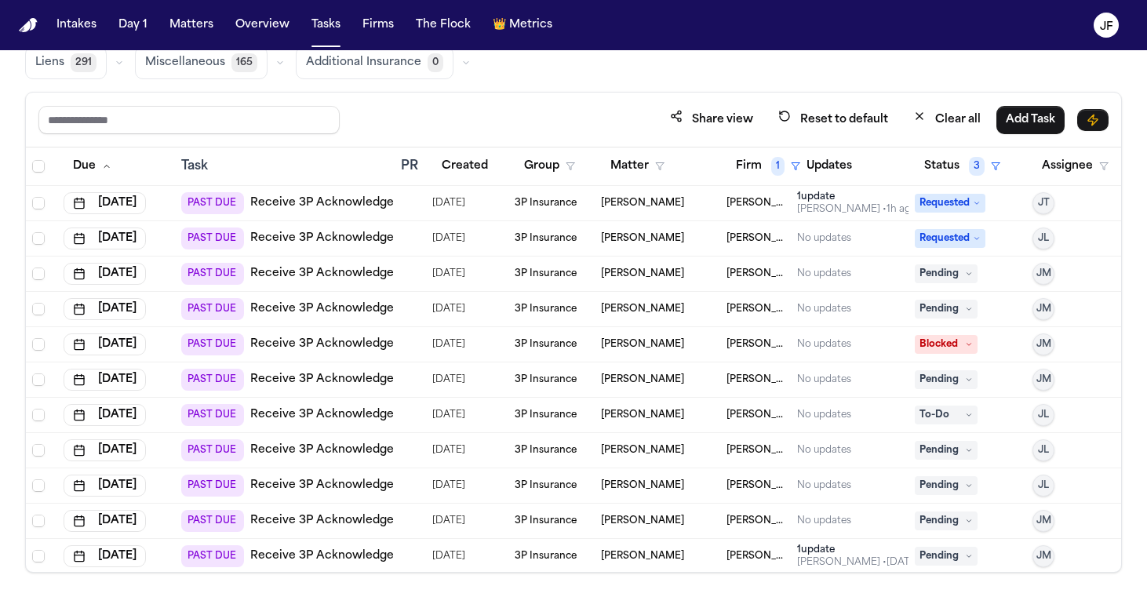
click at [336, 279] on link "Receive 3P Acknowledgement" at bounding box center [336, 274] width 173 height 16
